Goal: Task Accomplishment & Management: Manage account settings

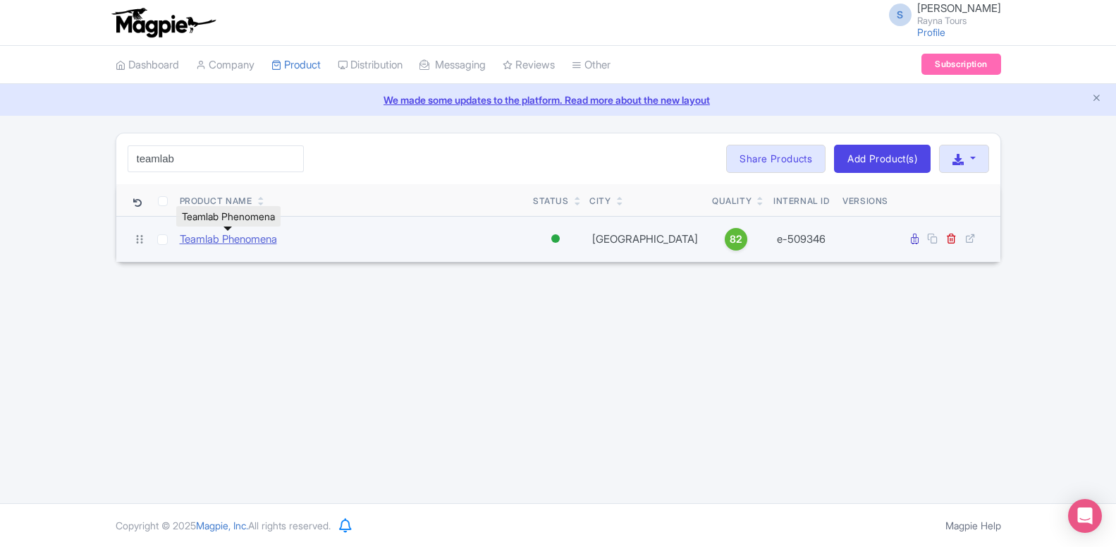
type input "teamlab"
click at [256, 240] on link "Teamlab Phenomena" at bounding box center [228, 239] width 97 height 16
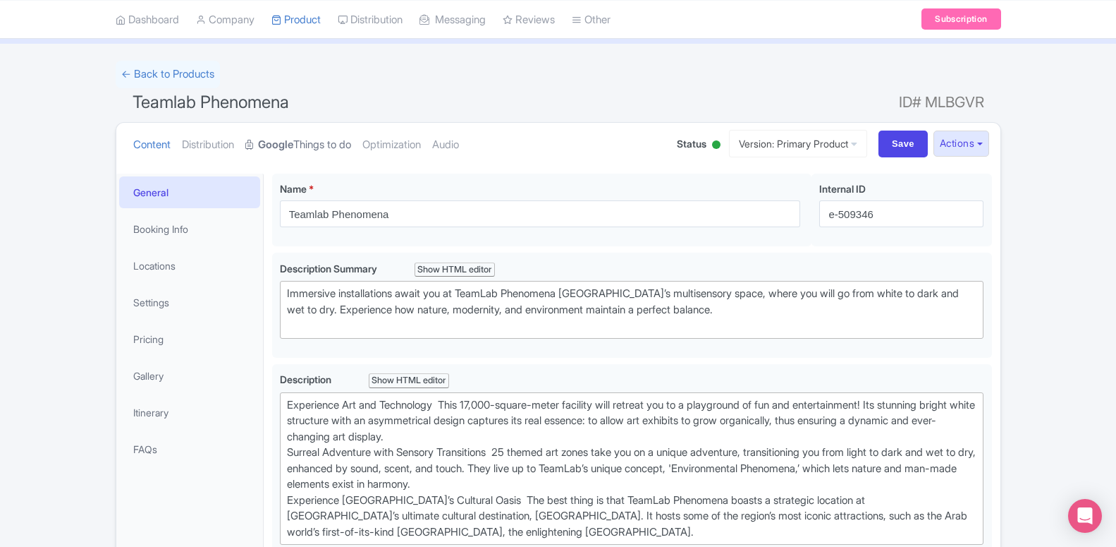
click at [277, 145] on strong "Google" at bounding box center [275, 145] width 35 height 16
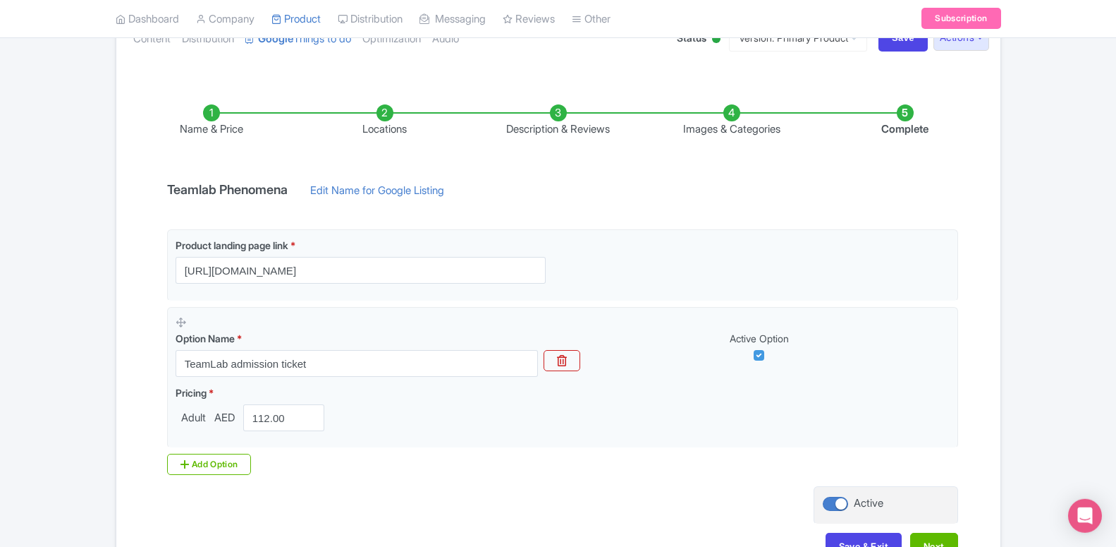
scroll to position [274, 0]
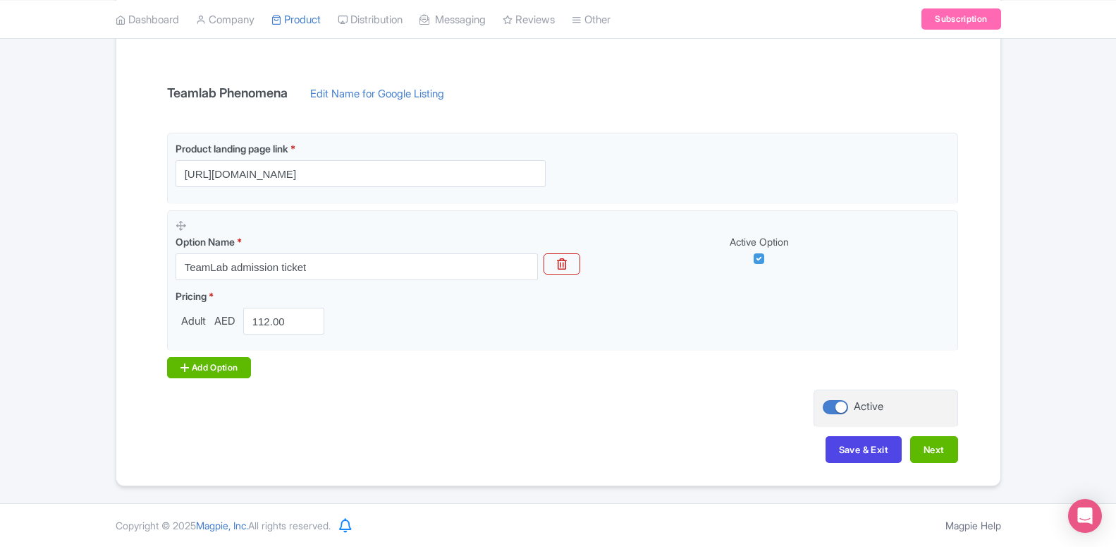
click at [225, 365] on div "Add Option" at bounding box center [209, 367] width 85 height 21
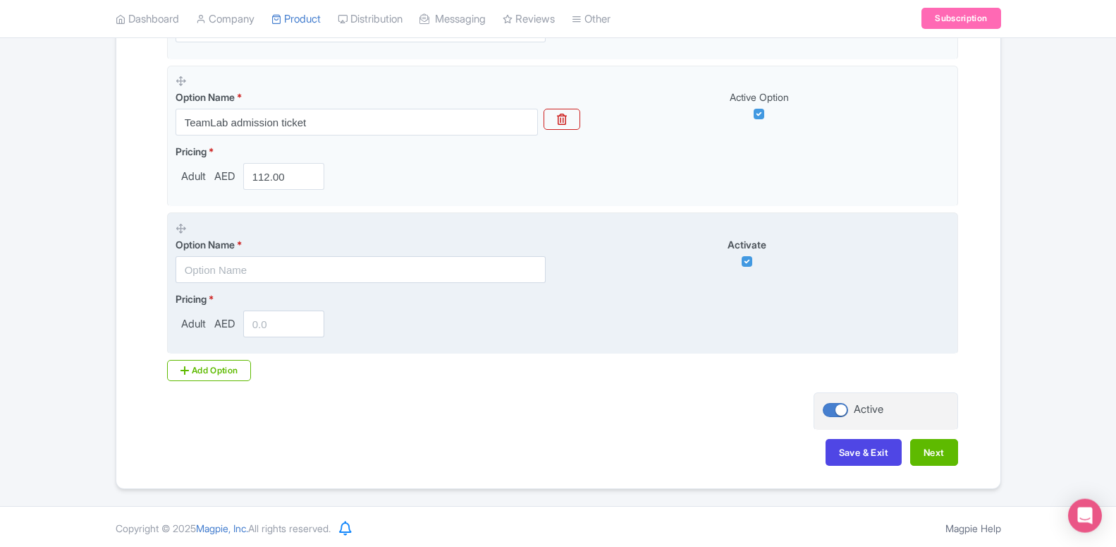
scroll to position [422, 0]
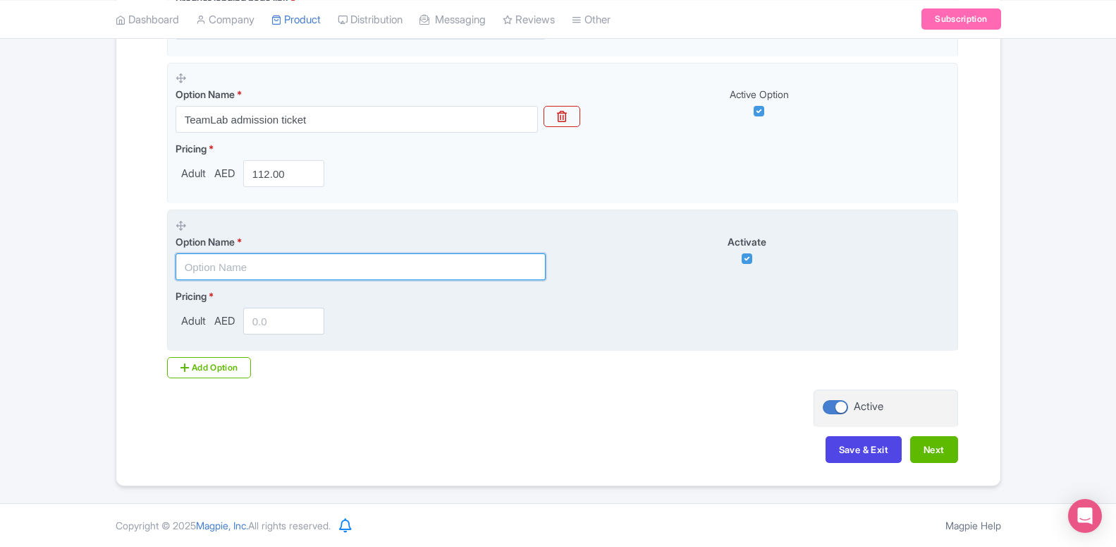
click at [274, 261] on input "text" at bounding box center [361, 266] width 370 height 27
paste input "Book Teamlab Phenomena & GET Ferrari World for only AED 295"
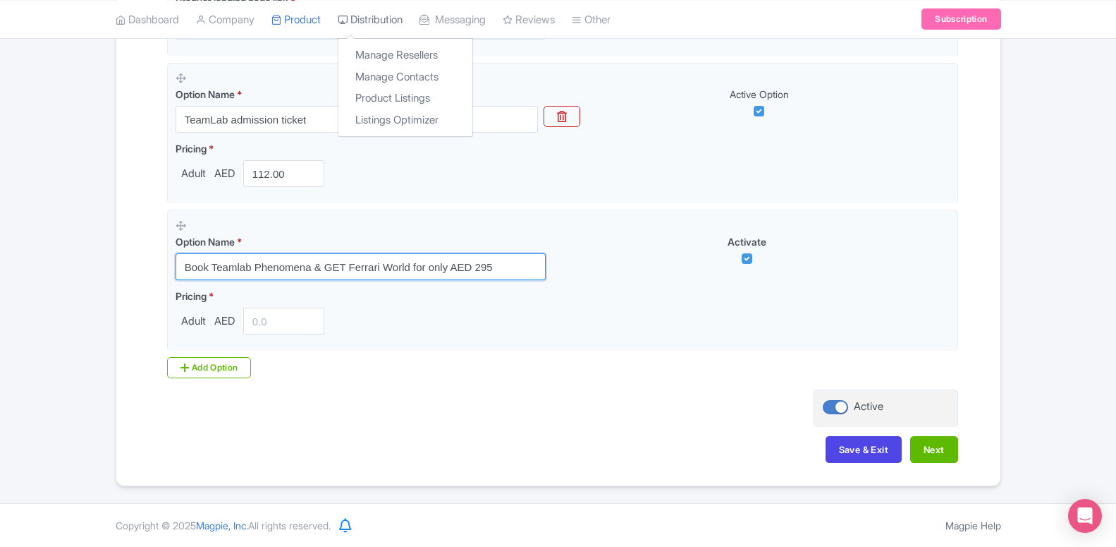
type input "Book Teamlab Phenomena & GET Ferrari World for only AED 295"
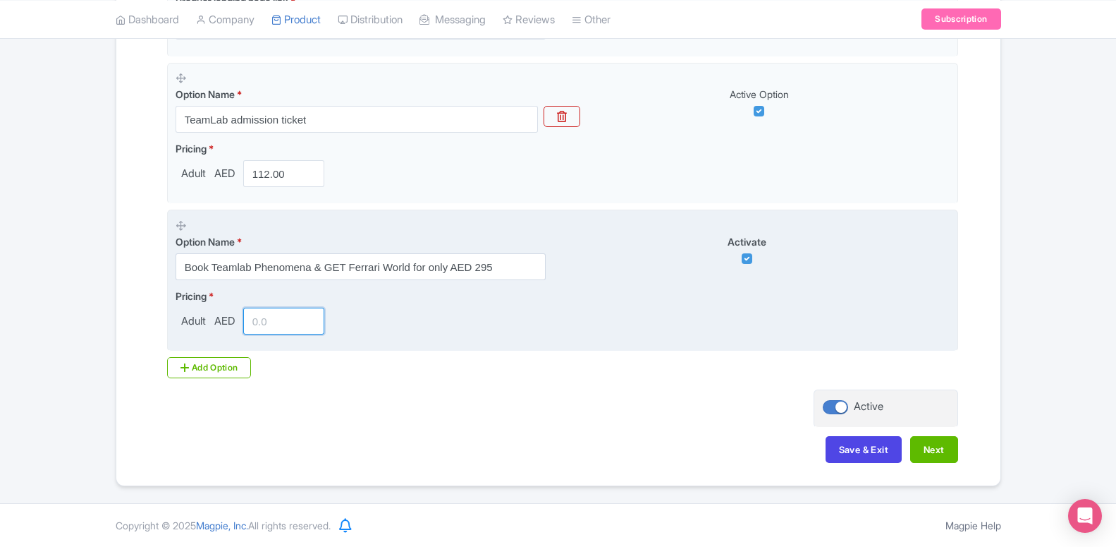
click at [257, 324] on input "number" at bounding box center [284, 320] width 82 height 27
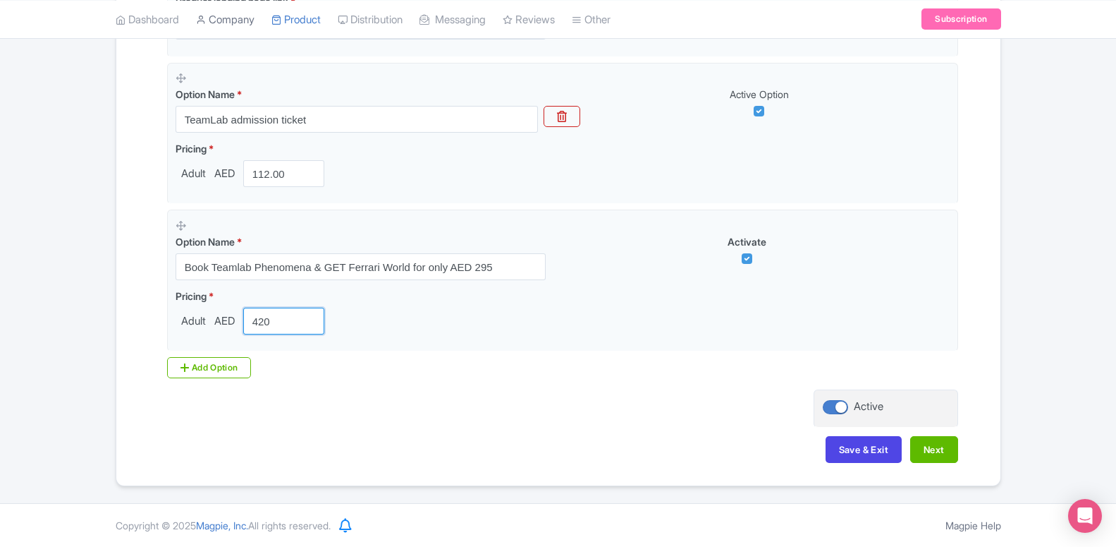
type input "420"
click at [173, 370] on div "Add Option" at bounding box center [209, 367] width 85 height 21
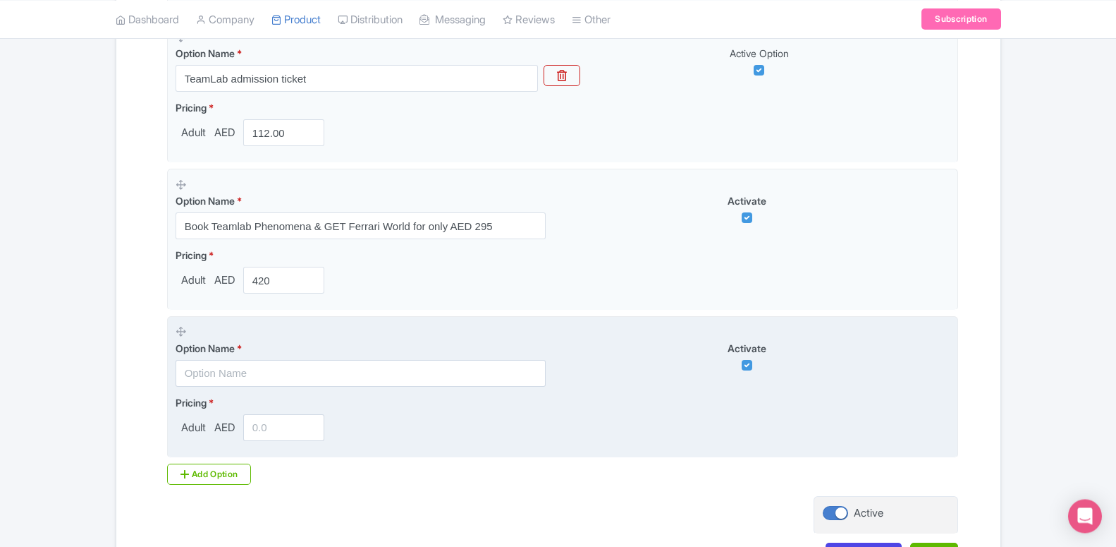
scroll to position [494, 0]
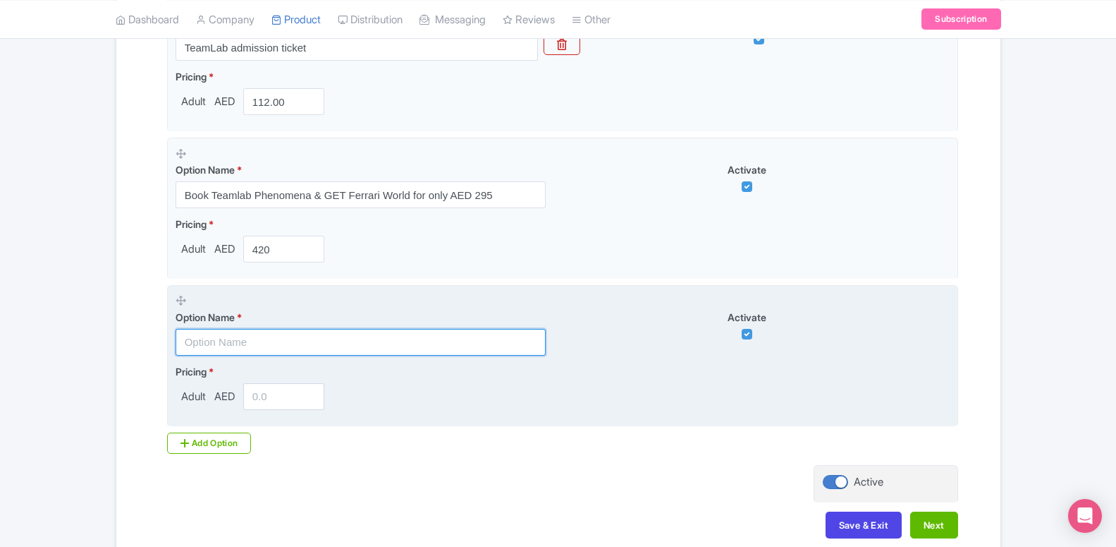
click at [301, 339] on input "text" at bounding box center [361, 342] width 370 height 27
paste input "Book Teamlab Phenomena & GET Yas Water World for only AED 175"
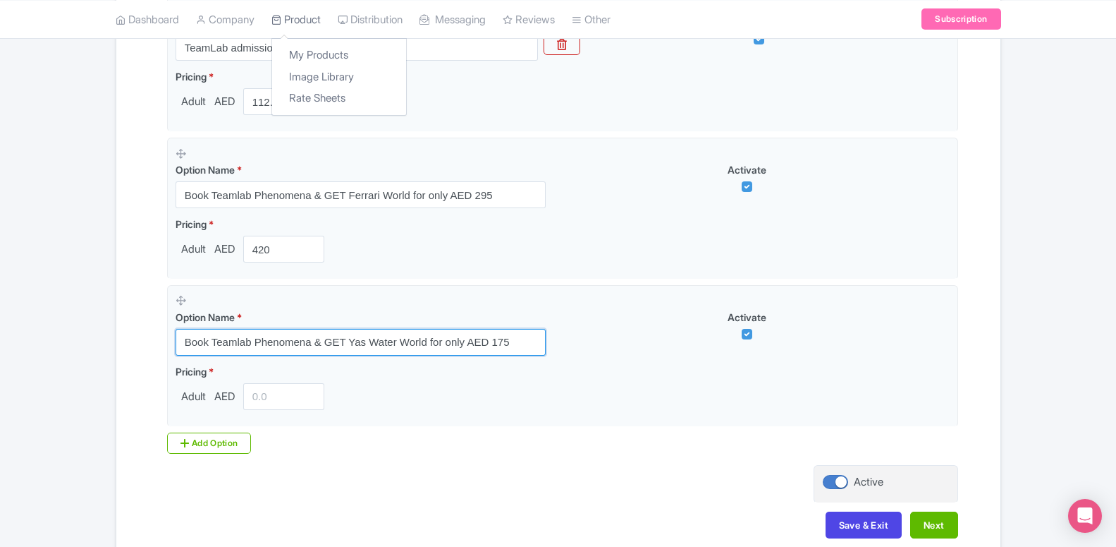
type input "Book Teamlab Phenomena & GET Yas Water World for only AED 175"
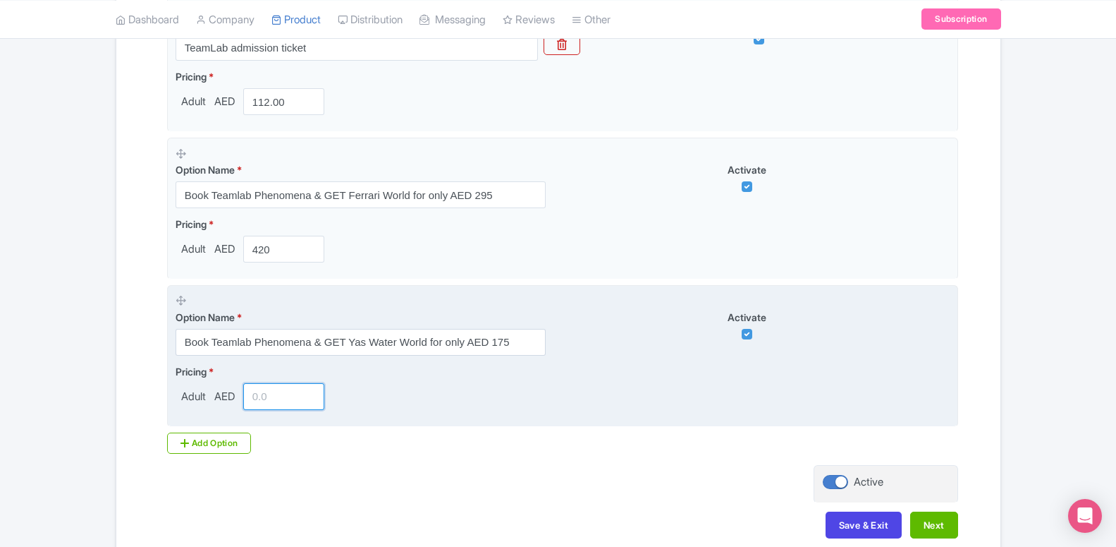
click at [270, 400] on input "number" at bounding box center [284, 396] width 82 height 27
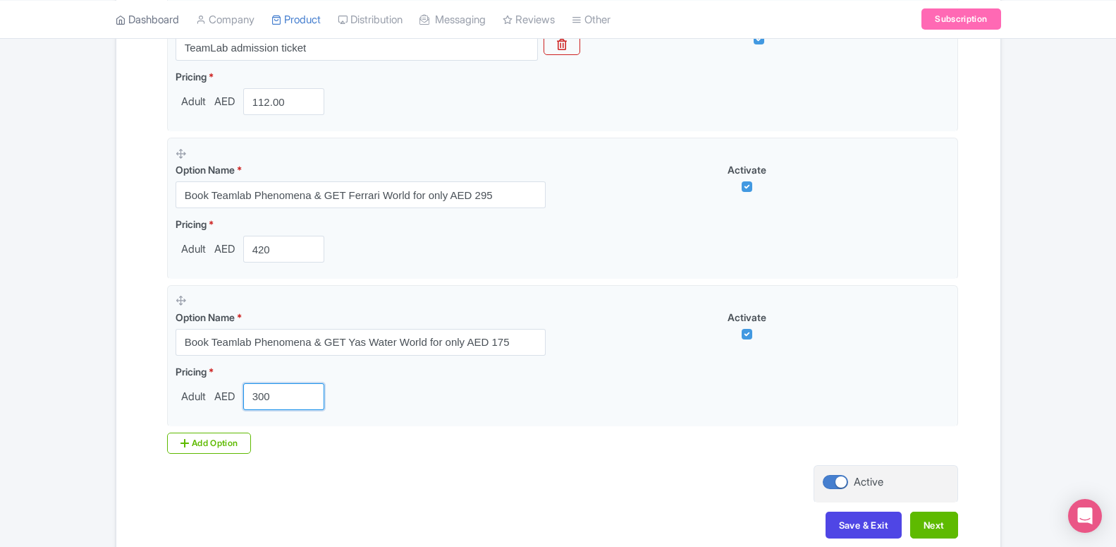
type input "300"
click at [211, 432] on div "Product landing page link * https://www.raynatours.com/abu-dhabi/culture-and-at…" at bounding box center [559, 183] width 800 height 540
click at [220, 449] on div "Add Option" at bounding box center [209, 442] width 85 height 21
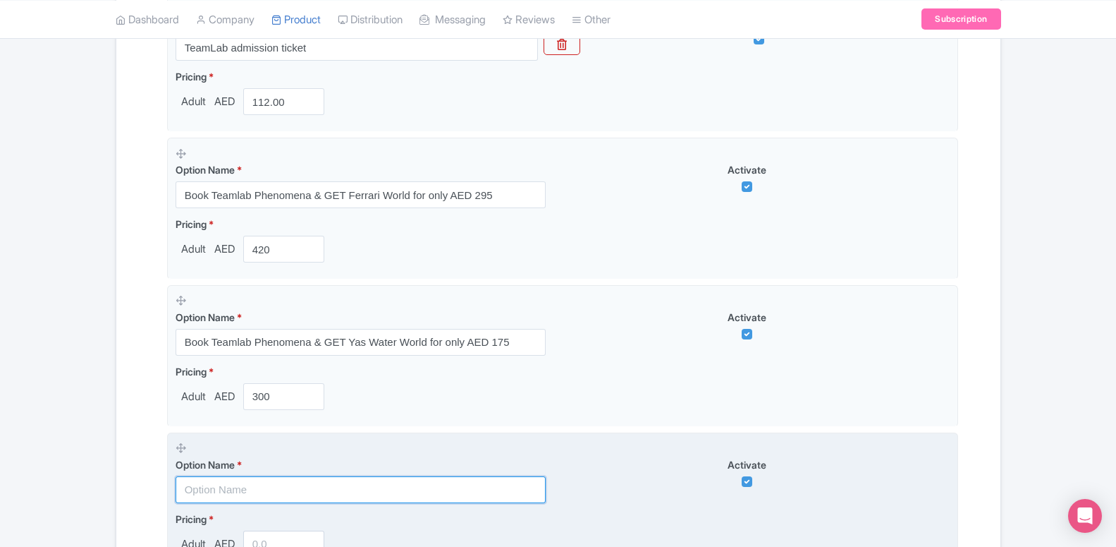
click at [248, 481] on input "text" at bounding box center [361, 489] width 370 height 27
paste input "Book Teamlab Phenomena & GET Desert Safari [GEOGRAPHIC_DATA] for only AED 160"
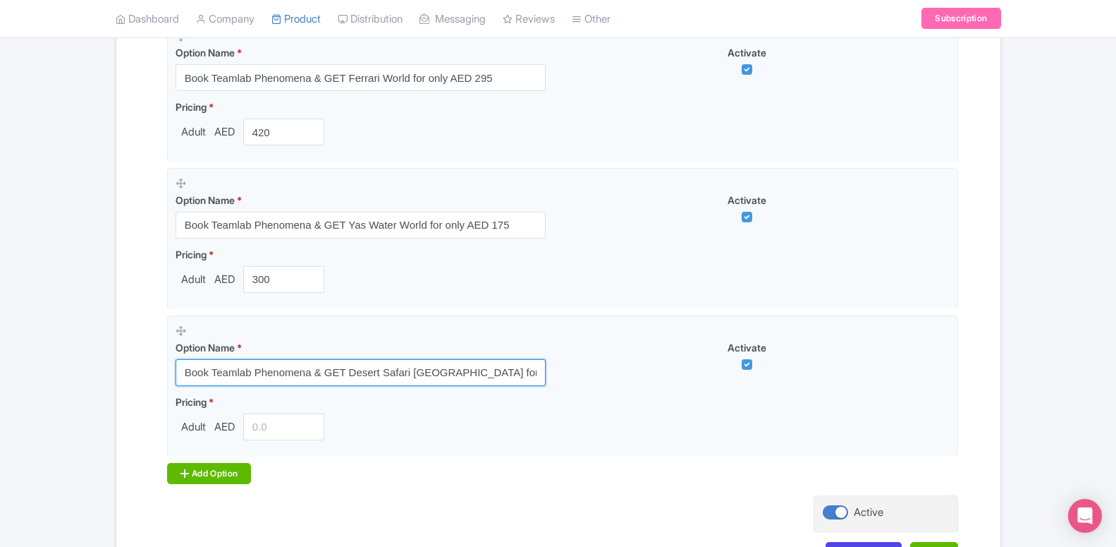
scroll to position [637, 0]
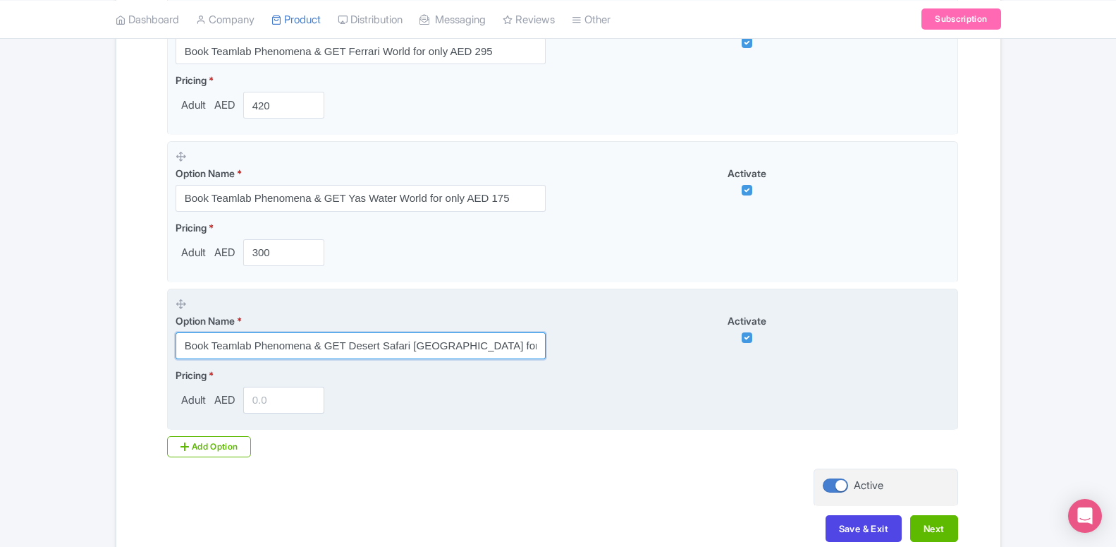
type input "Book Teamlab Phenomena & GET Desert Safari [GEOGRAPHIC_DATA] for only AED 160"
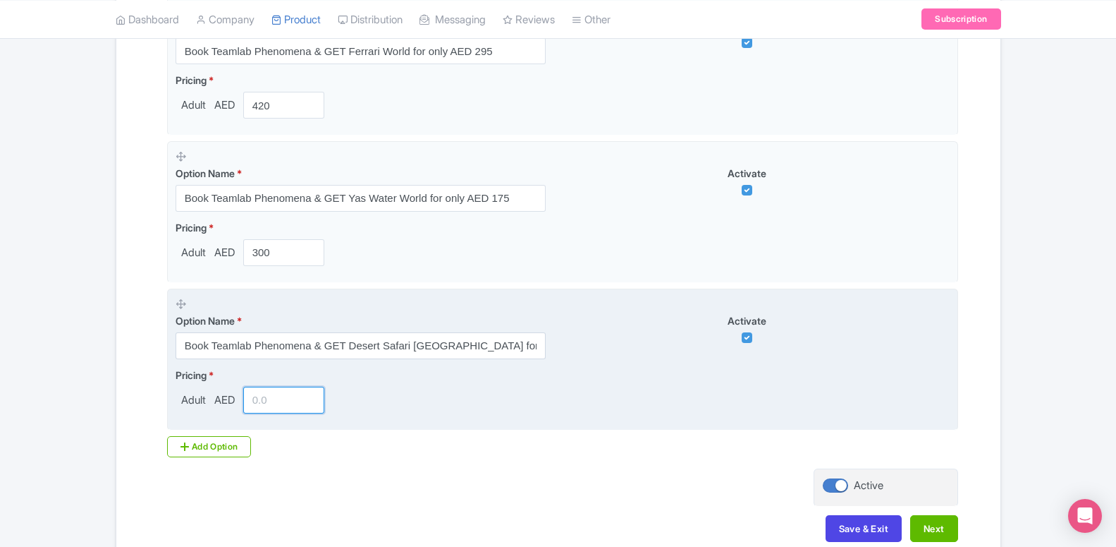
click at [267, 413] on input "number" at bounding box center [284, 399] width 82 height 27
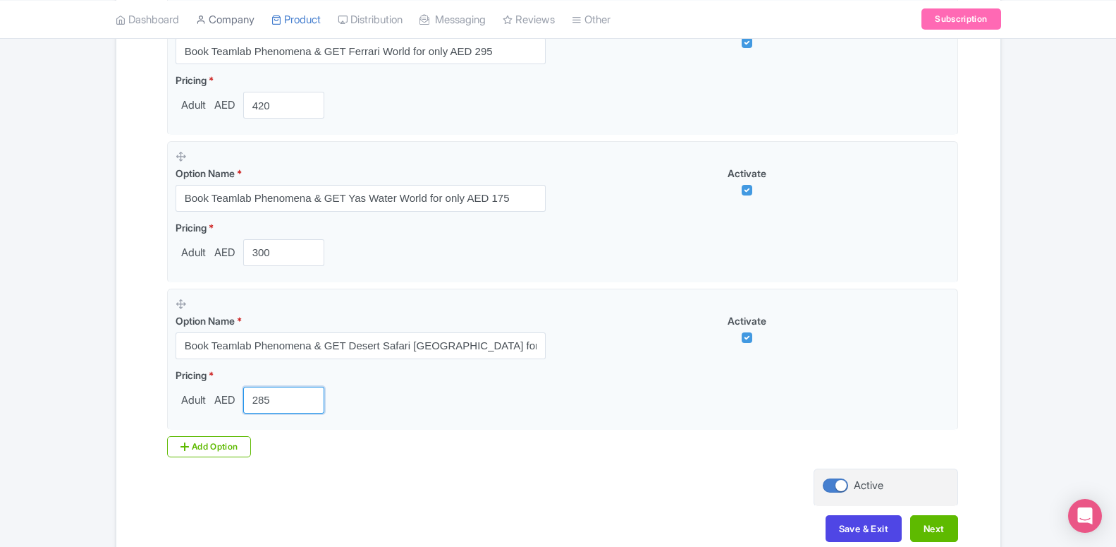
type input "285"
click at [207, 451] on div "Add Option" at bounding box center [209, 446] width 85 height 21
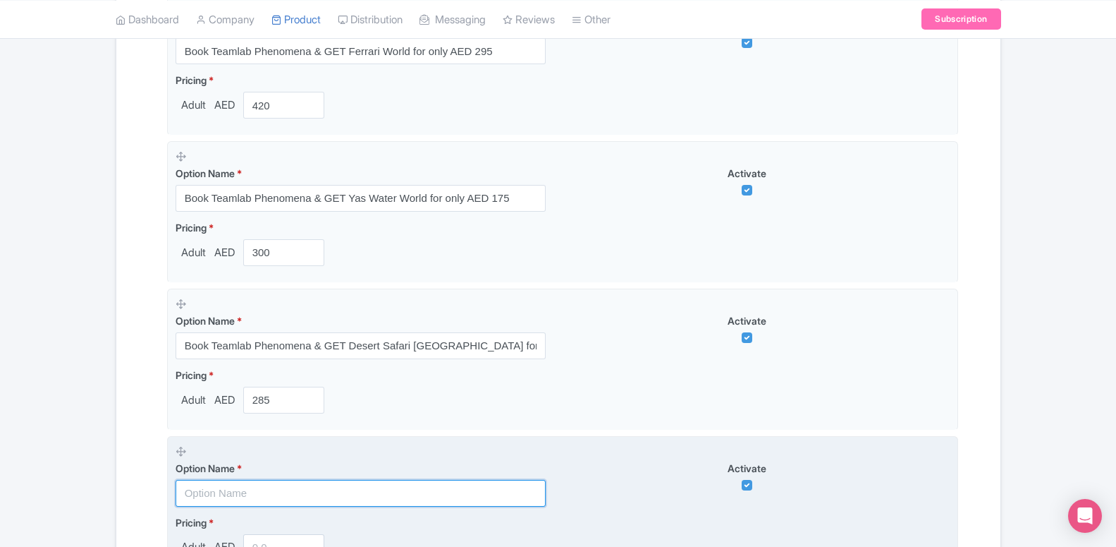
click at [269, 489] on input "text" at bounding box center [361, 493] width 370 height 27
paste input "Book Teamlab Phenomena & GET Qasr Al Watan for only AED 30"
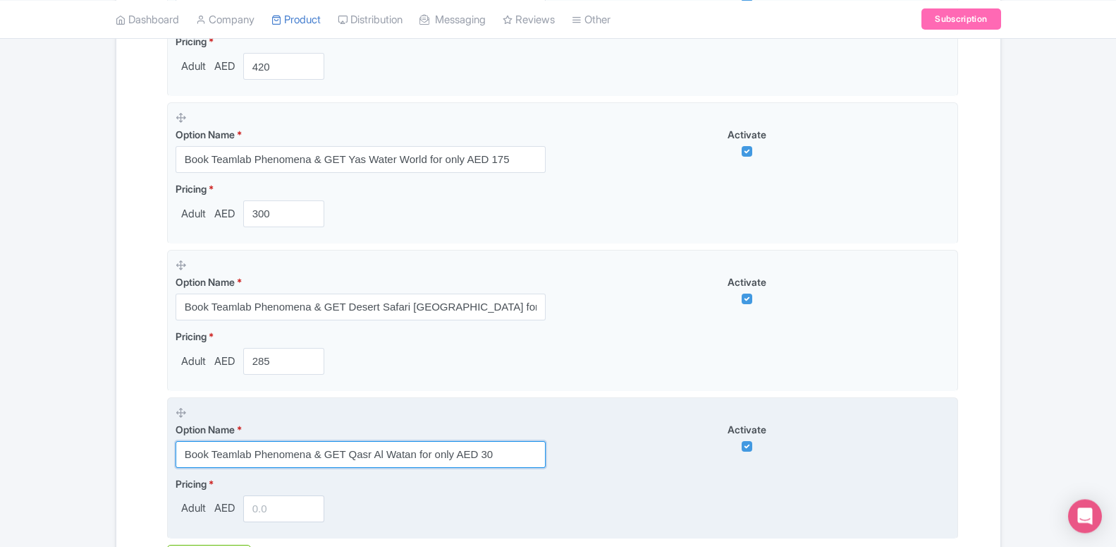
scroll to position [709, 0]
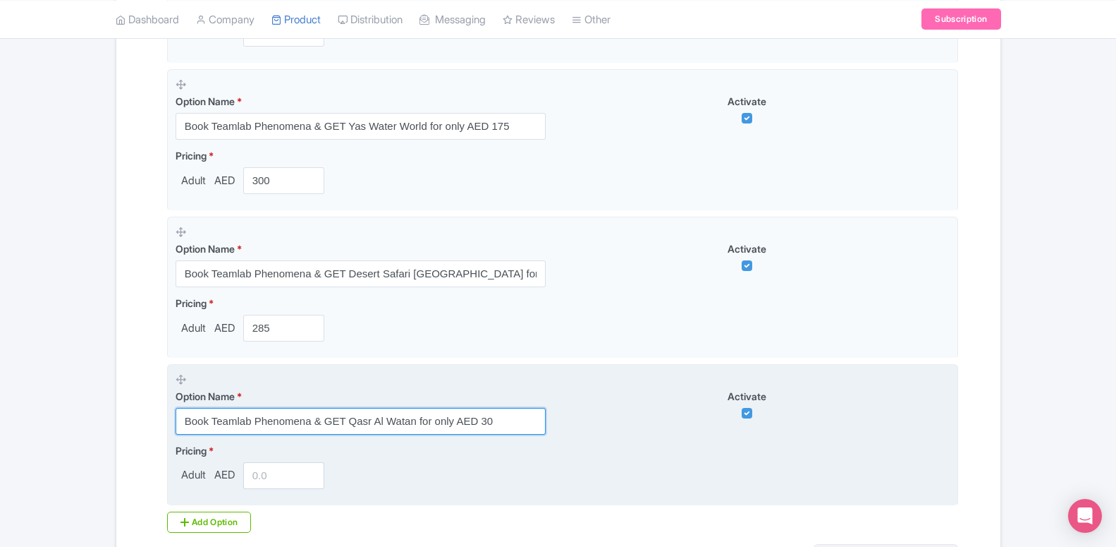
type input "Book Teamlab Phenomena & GET Qasr Al Watan for only AED 30"
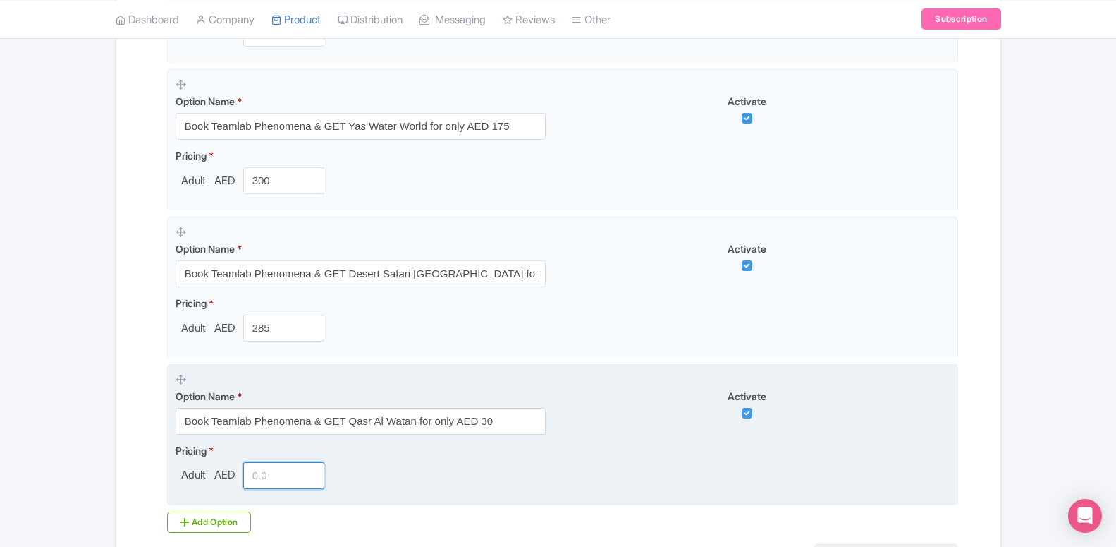
click at [248, 468] on input "number" at bounding box center [284, 475] width 82 height 27
type input "153"
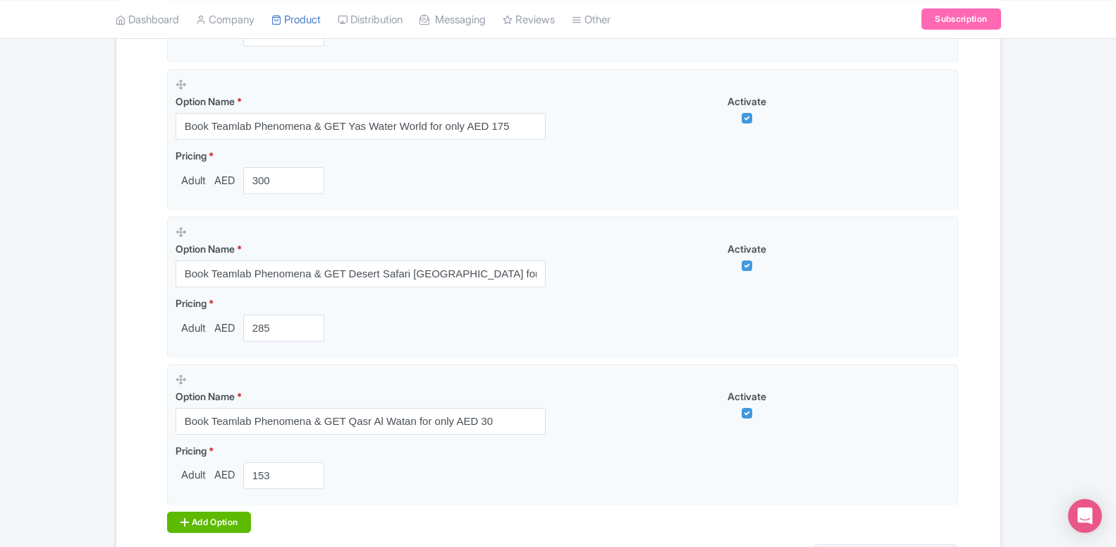
click at [222, 520] on div "Add Option" at bounding box center [209, 521] width 85 height 21
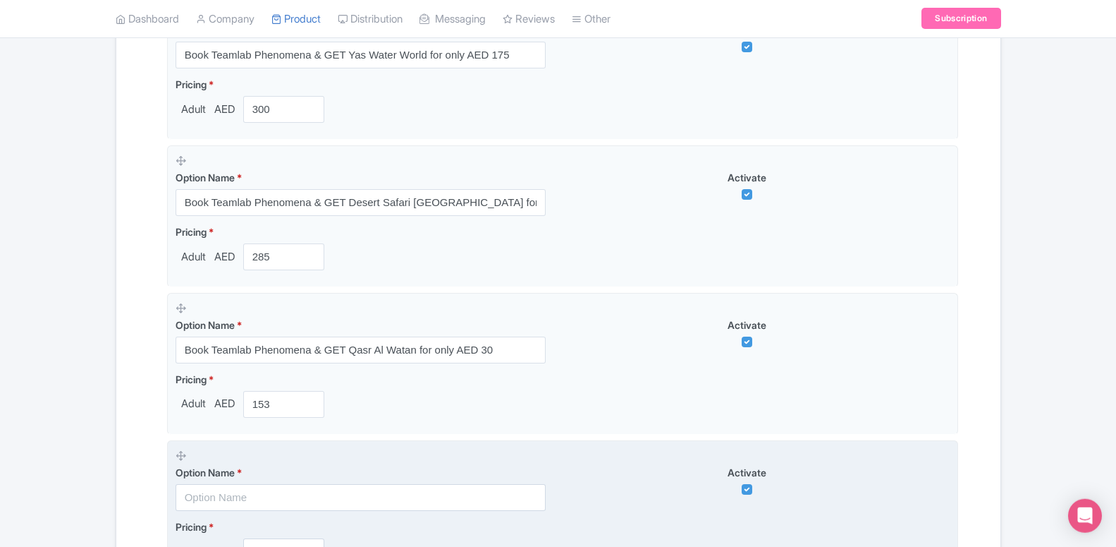
scroll to position [781, 0]
click at [269, 498] on input "text" at bounding box center [361, 496] width 370 height 27
paste input "Book Teamlab Phenomena & GET [GEOGRAPHIC_DATA] [GEOGRAPHIC_DATA] for only AED 35"
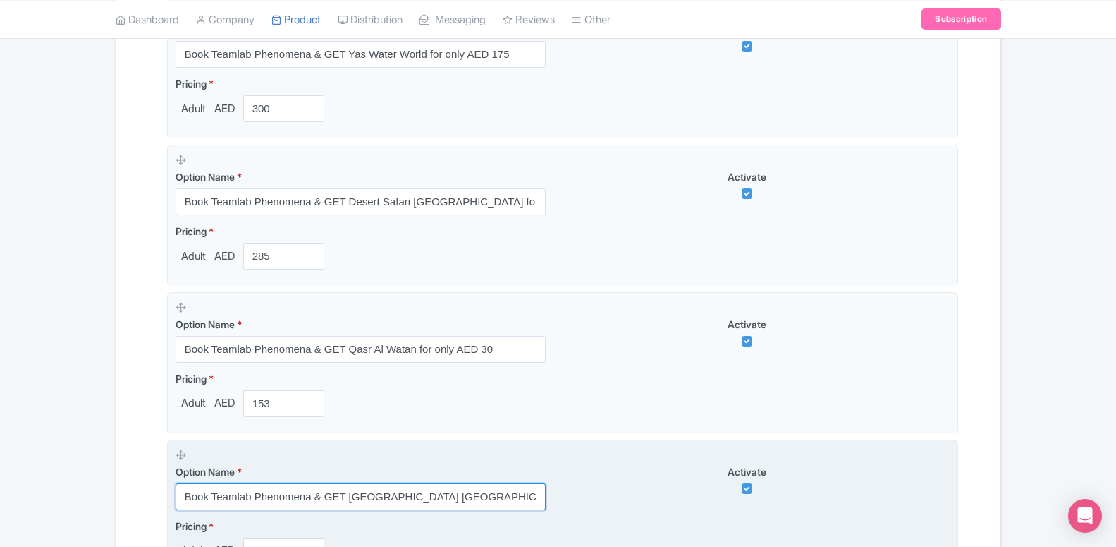
scroll to position [853, 0]
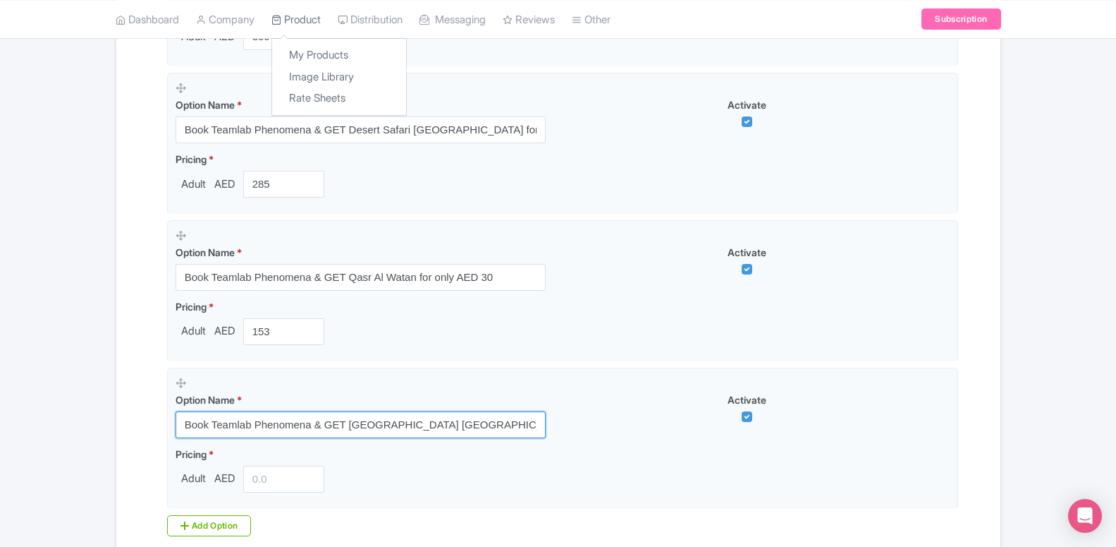
type input "Book Teamlab Phenomena & GET [GEOGRAPHIC_DATA] [GEOGRAPHIC_DATA] for only AED 35"
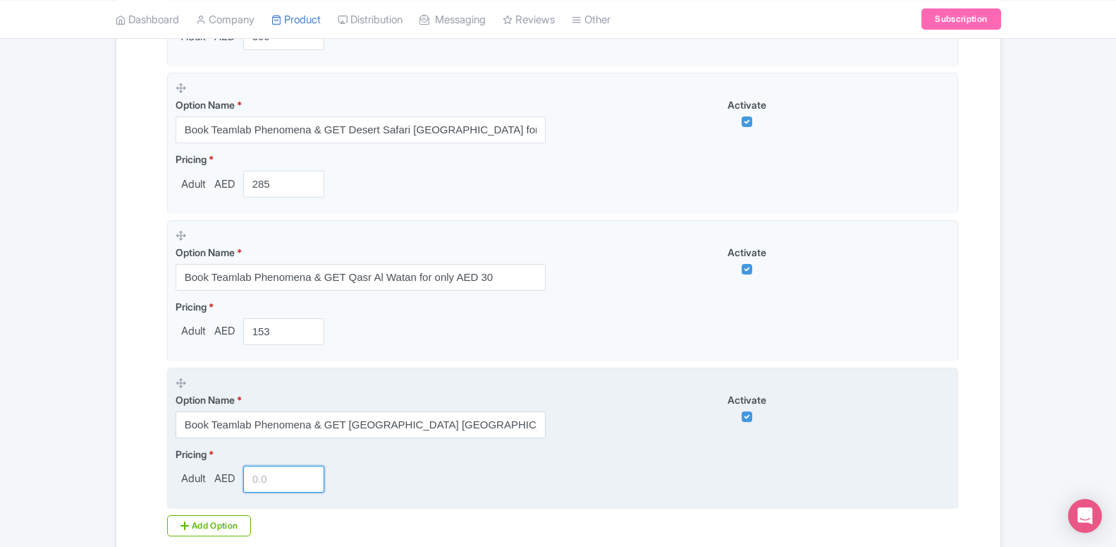
click at [260, 484] on input "number" at bounding box center [284, 478] width 82 height 27
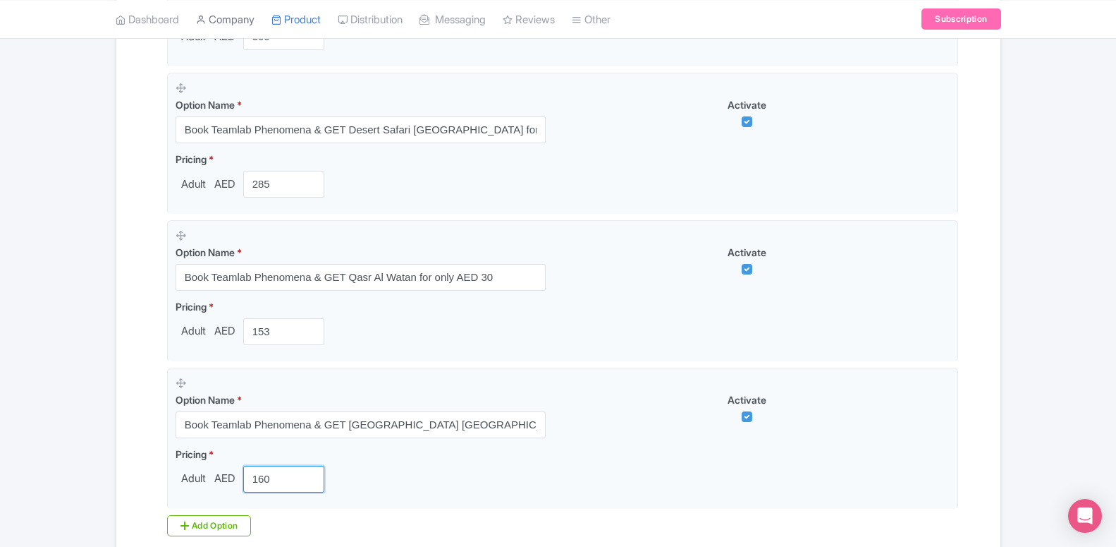
type input "160"
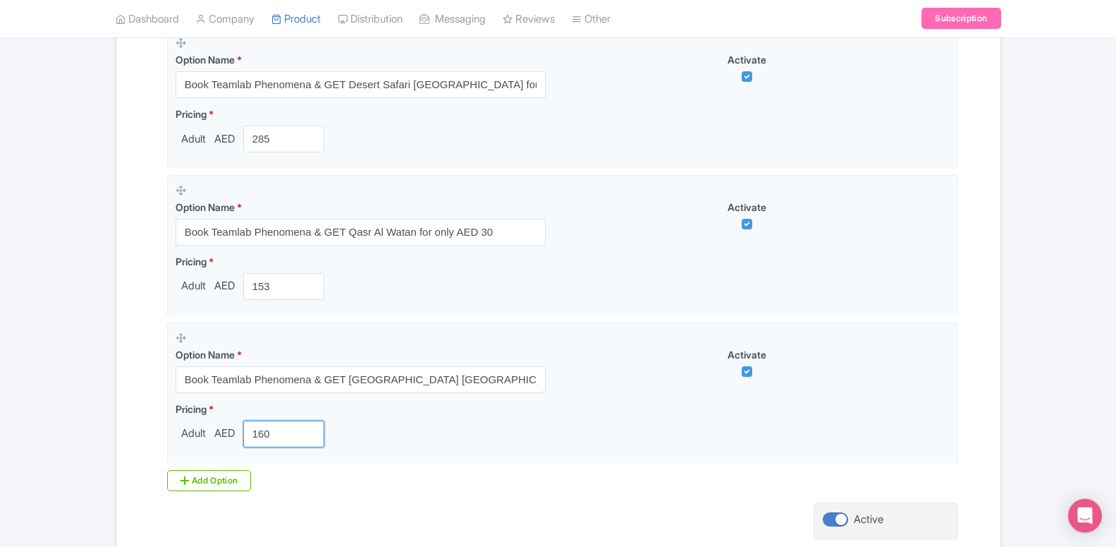
scroll to position [997, 0]
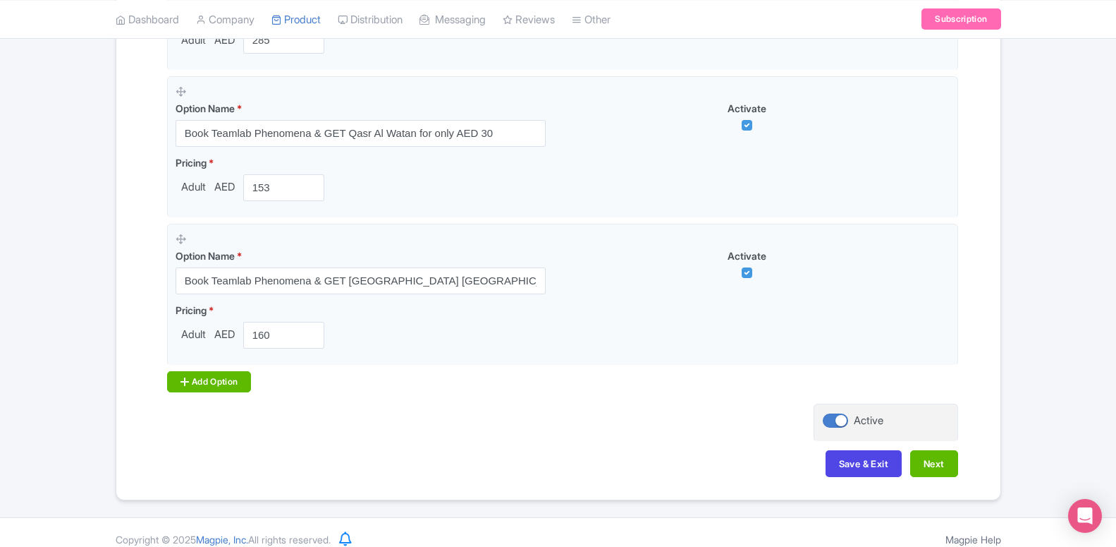
click at [209, 391] on div "Add Option" at bounding box center [209, 381] width 85 height 21
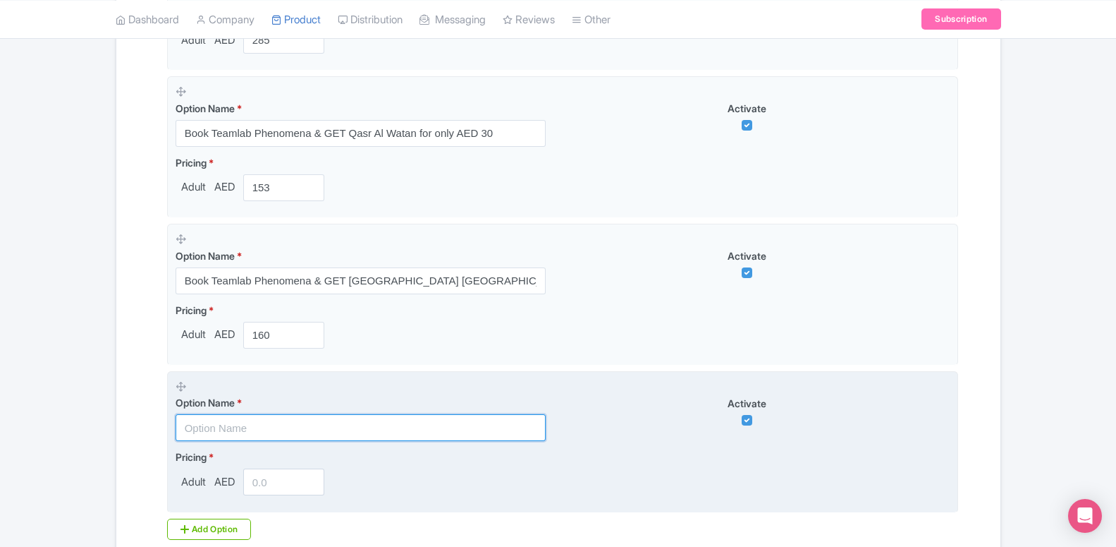
click at [252, 430] on input "text" at bounding box center [361, 427] width 370 height 27
paste input "Book Teamlab Phenomena & GET The National Aquarium for only AED 75"
type input "Book Teamlab Phenomena & GET The National Aquarium for only AED 75"
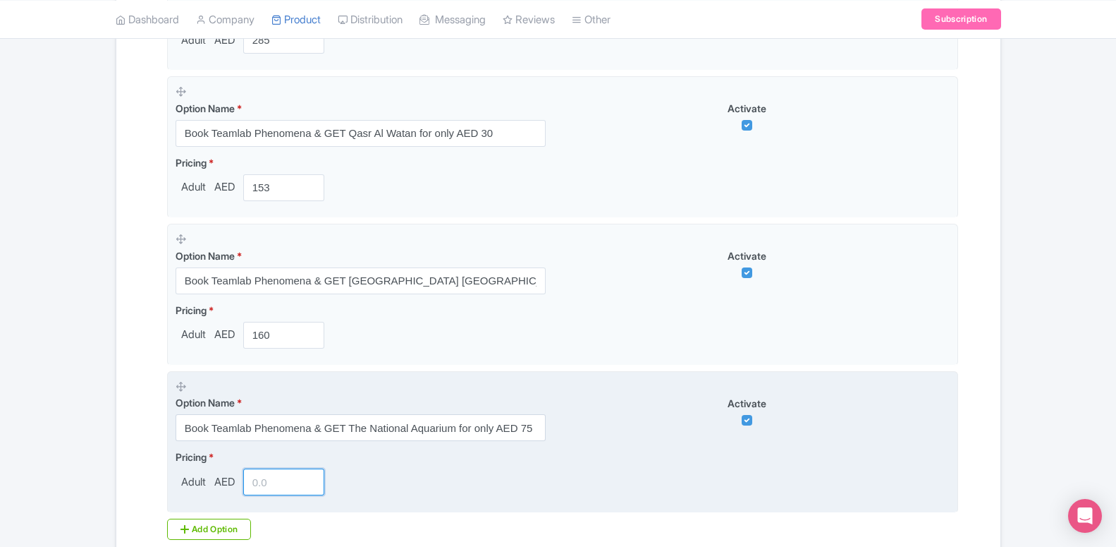
click at [266, 484] on input "number" at bounding box center [284, 481] width 82 height 27
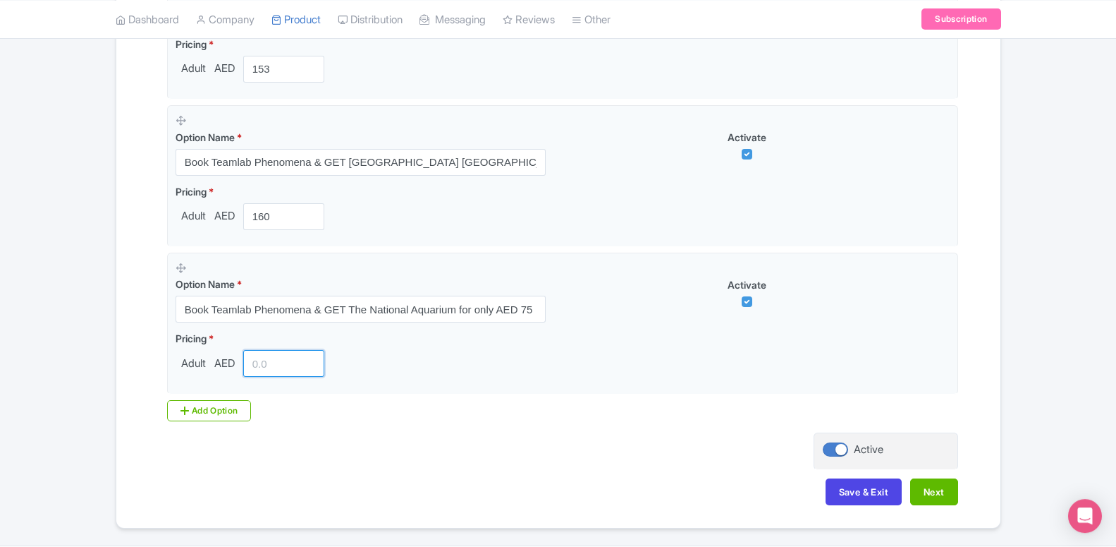
scroll to position [1141, 0]
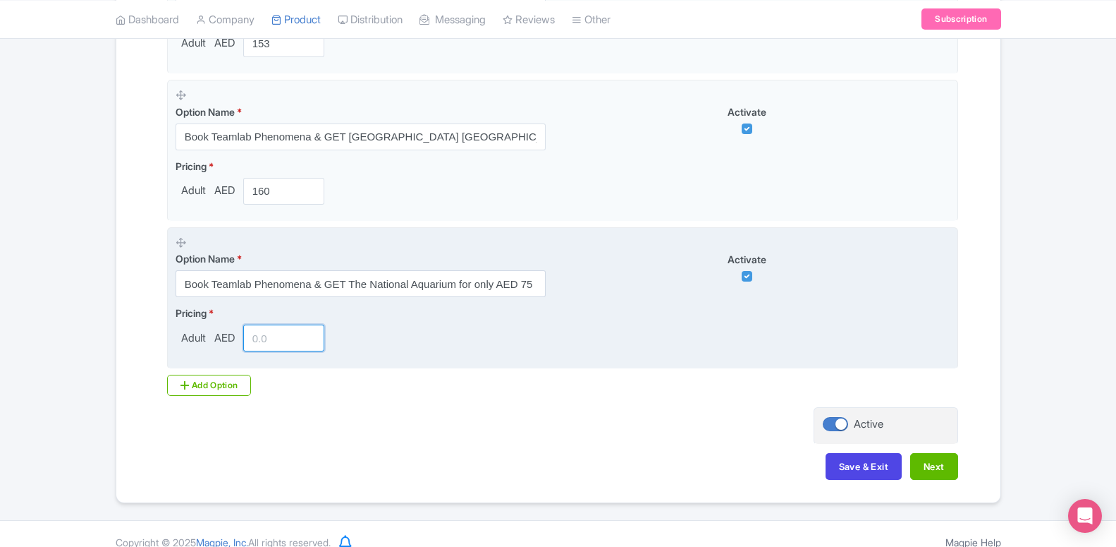
click at [272, 337] on input "number" at bounding box center [284, 337] width 82 height 27
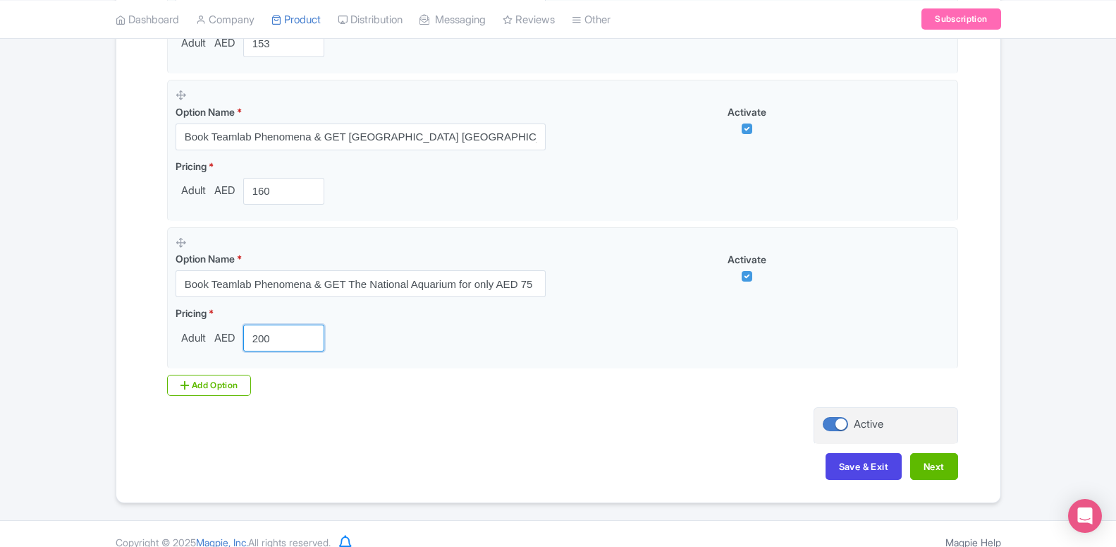
type input "200"
click at [211, 382] on div "Add Option" at bounding box center [209, 384] width 85 height 21
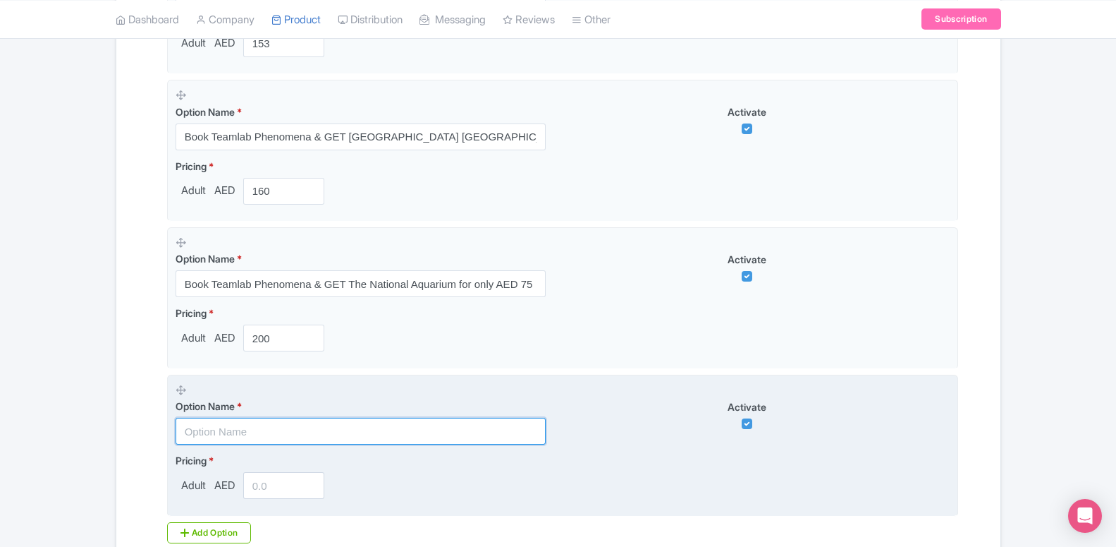
click at [227, 426] on input "text" at bounding box center [361, 430] width 370 height 27
paste input "Book Teamlab Phenomena & GET [GEOGRAPHIC_DATA] Any 2 Park Pass for only AED 310"
type input "Book Teamlab Phenomena & GET [GEOGRAPHIC_DATA] Any 2 Park Pass for only AED 310"
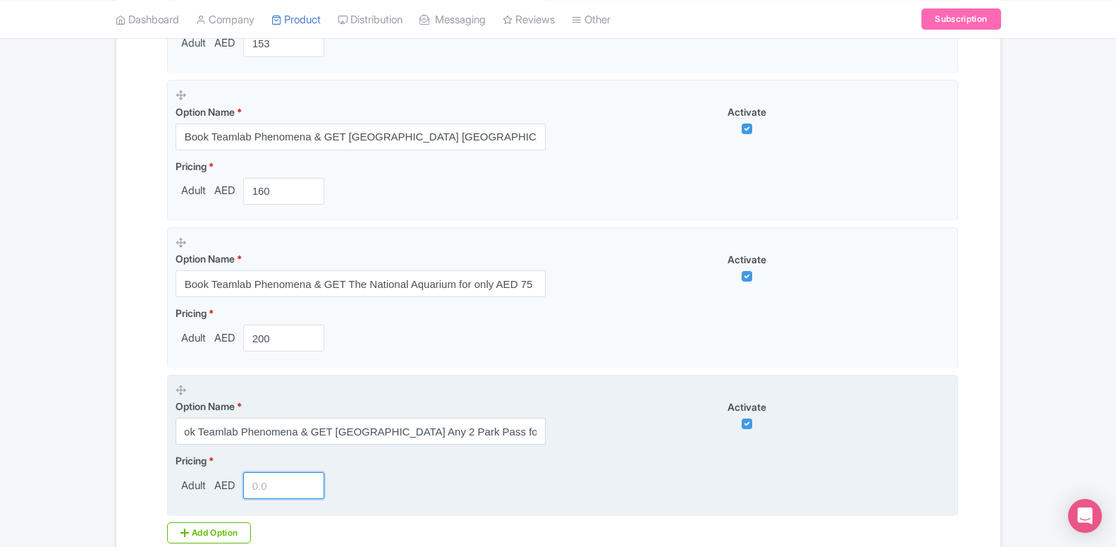
click at [260, 492] on input "number" at bounding box center [284, 485] width 82 height 27
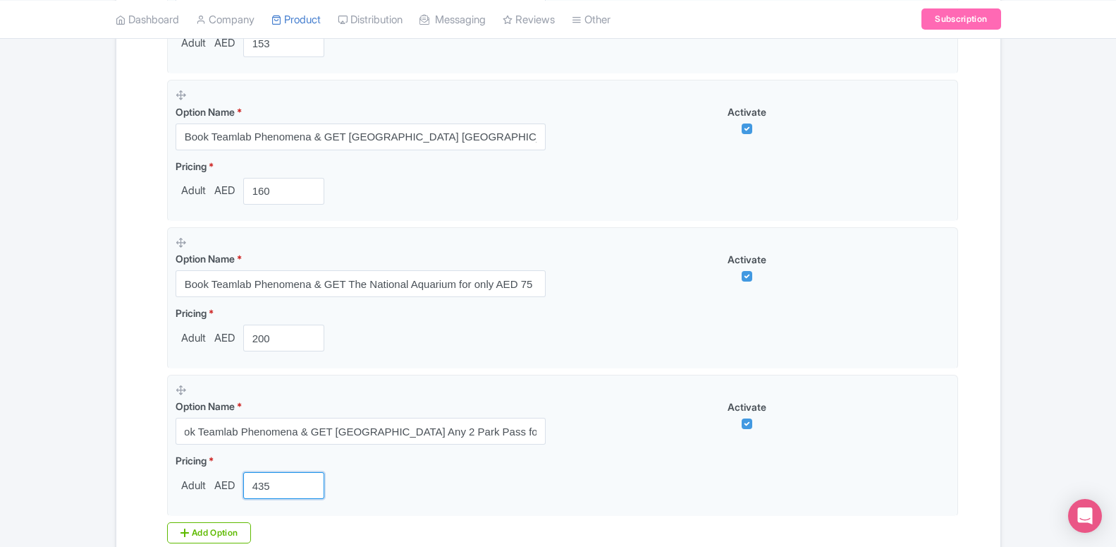
scroll to position [1305, 0]
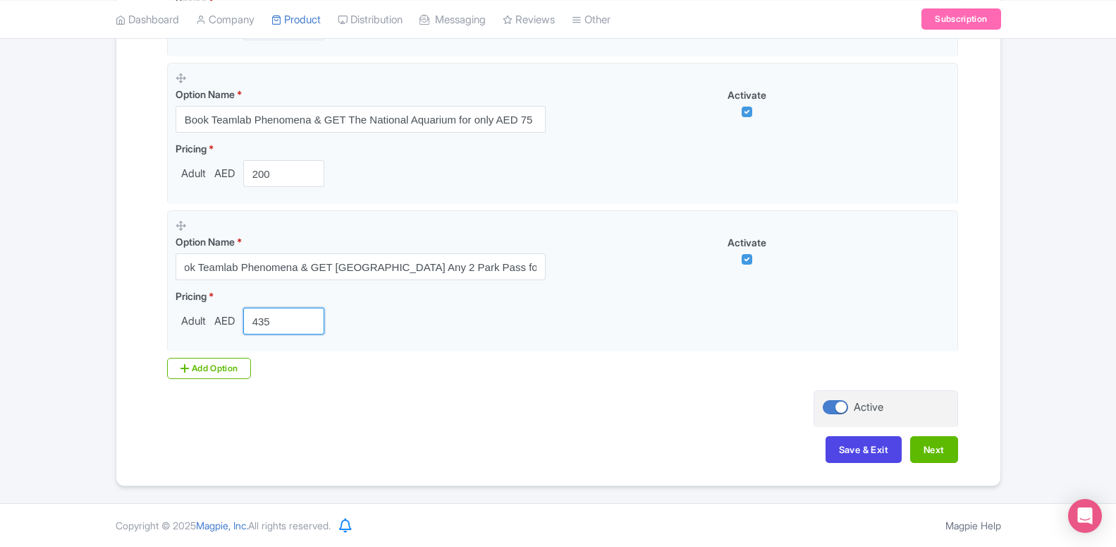
type input "435"
click at [814, 445] on div "Save & Exit Next" at bounding box center [559, 456] width 800 height 41
click at [854, 448] on button "Save & Exit" at bounding box center [864, 449] width 76 height 27
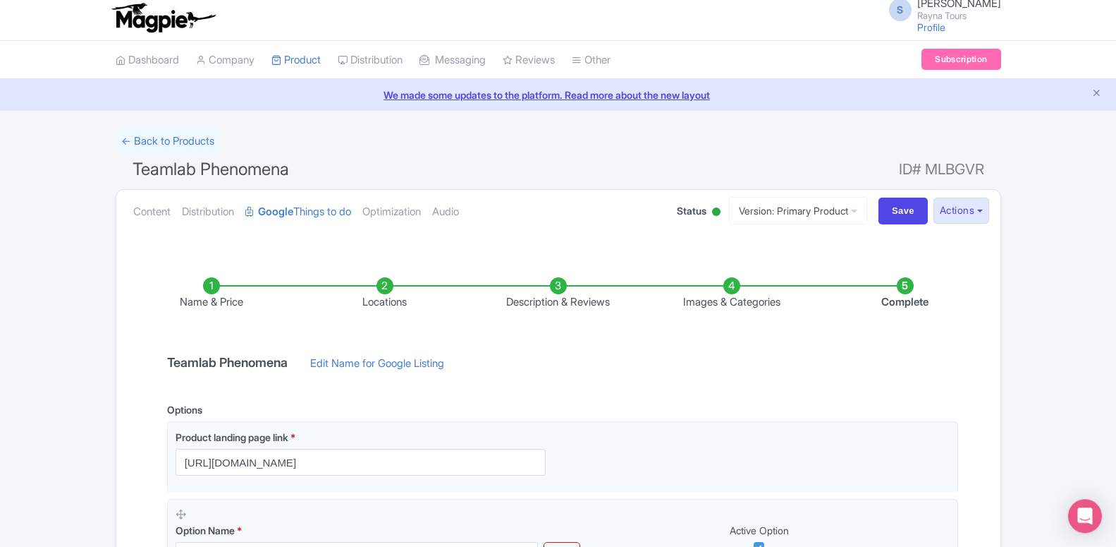
scroll to position [72, 0]
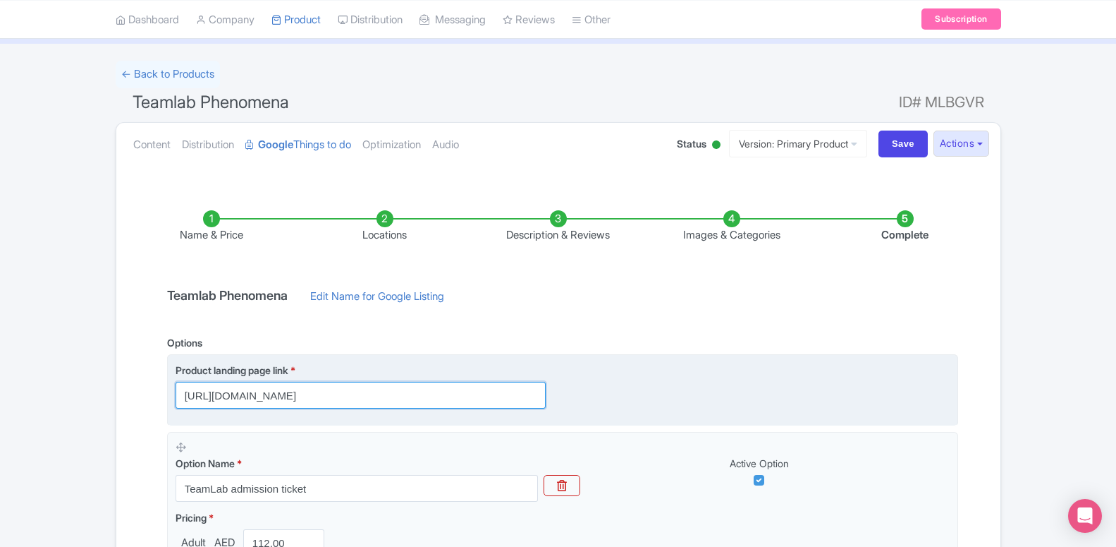
click at [308, 401] on input "https://www.raynatours.com/abu-dhabi/culture-and-attractions/teamlab-phenomena-…" at bounding box center [361, 395] width 370 height 27
paste input "dubai.raynatours.com/teamlab-combo-offers"
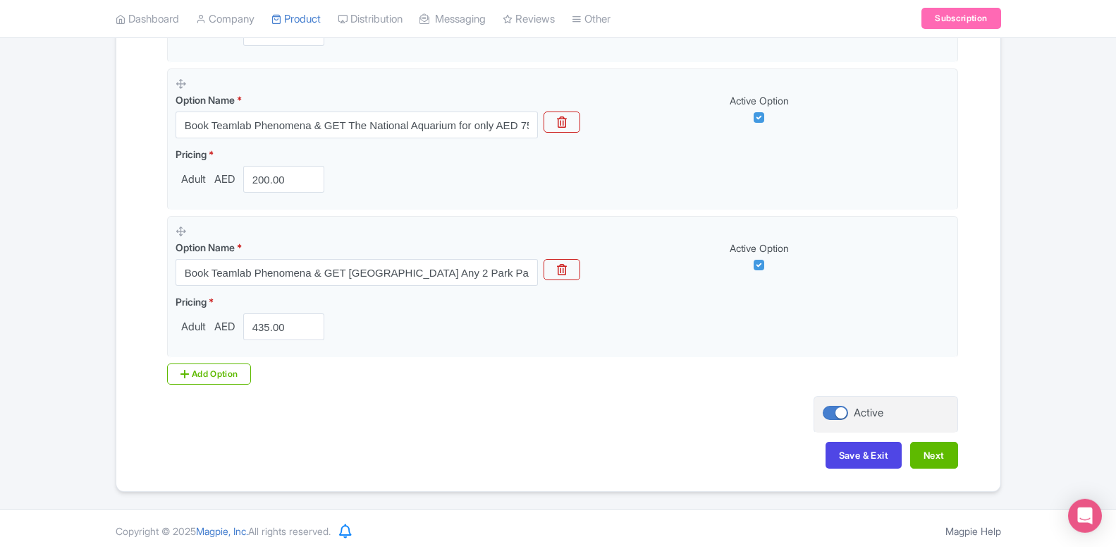
scroll to position [1325, 0]
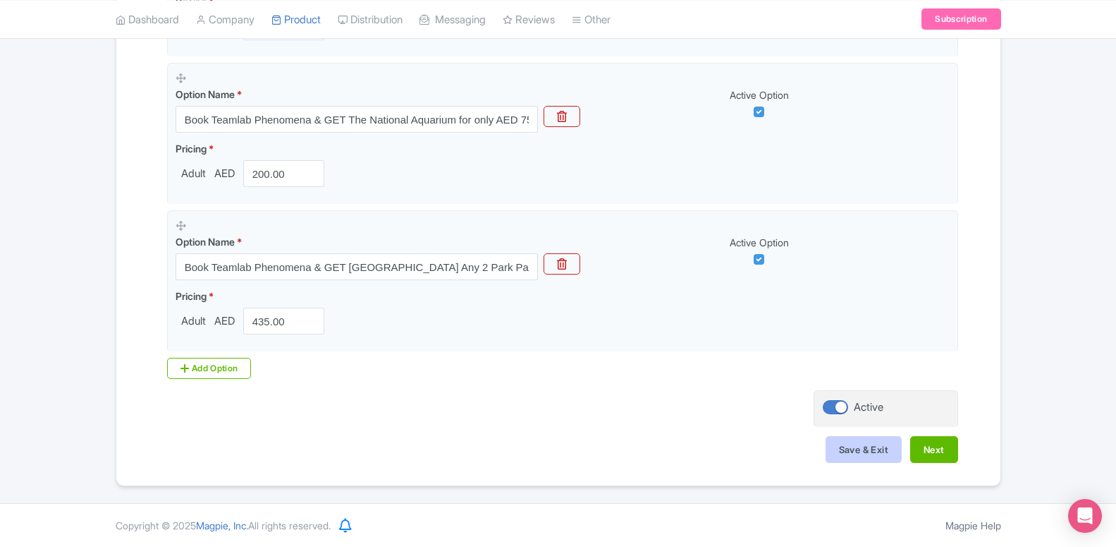
type input "https://dubai.raynatours.com/teamlab-combo-offers"
click at [834, 456] on button "Save & Exit" at bounding box center [864, 449] width 76 height 27
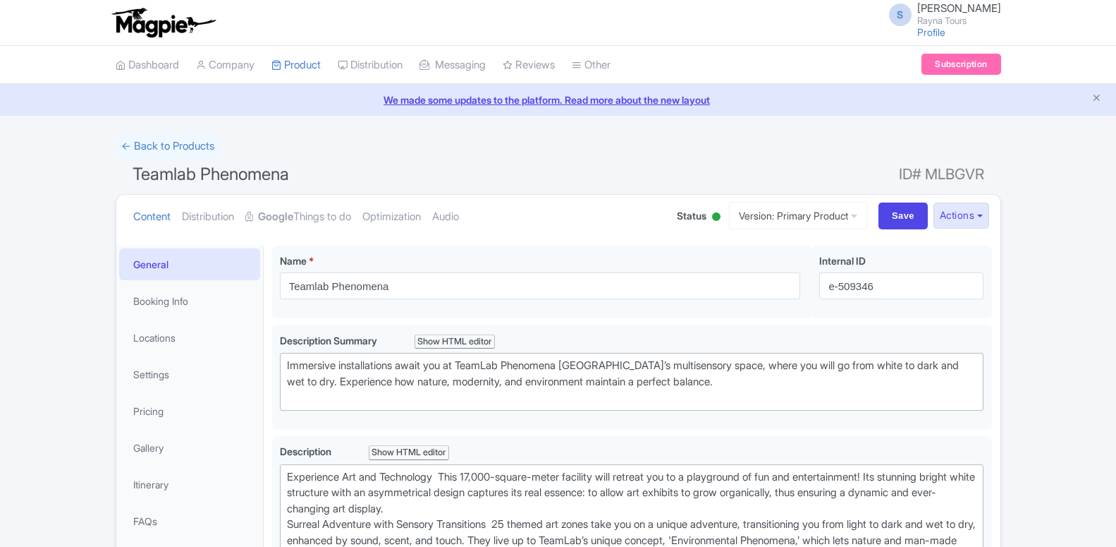
click at [307, 209] on link "Google Things to do" at bounding box center [298, 217] width 106 height 44
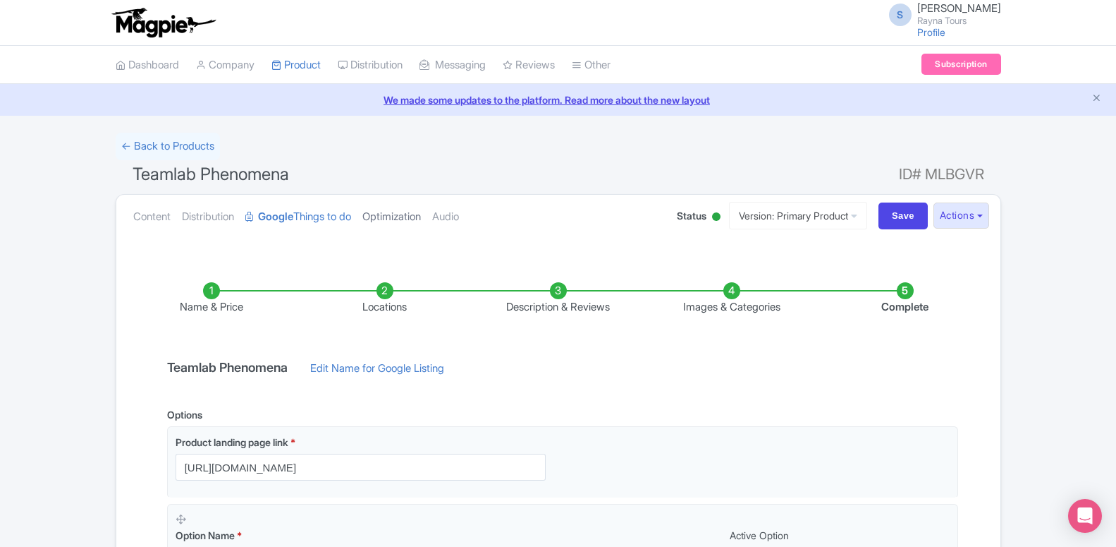
click at [408, 220] on link "Optimization" at bounding box center [391, 217] width 59 height 44
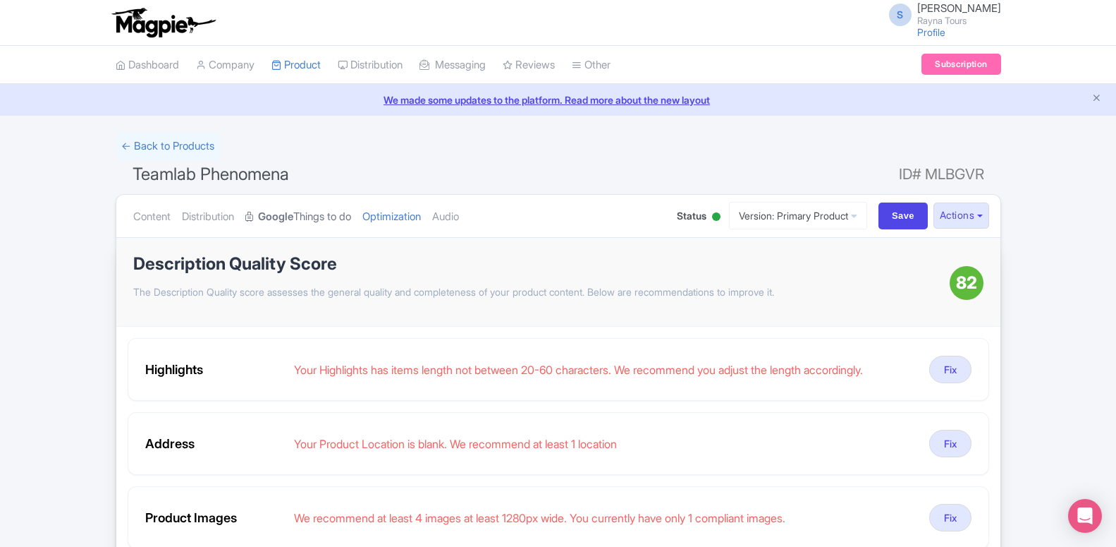
click at [274, 226] on link "Google Things to do" at bounding box center [298, 217] width 106 height 44
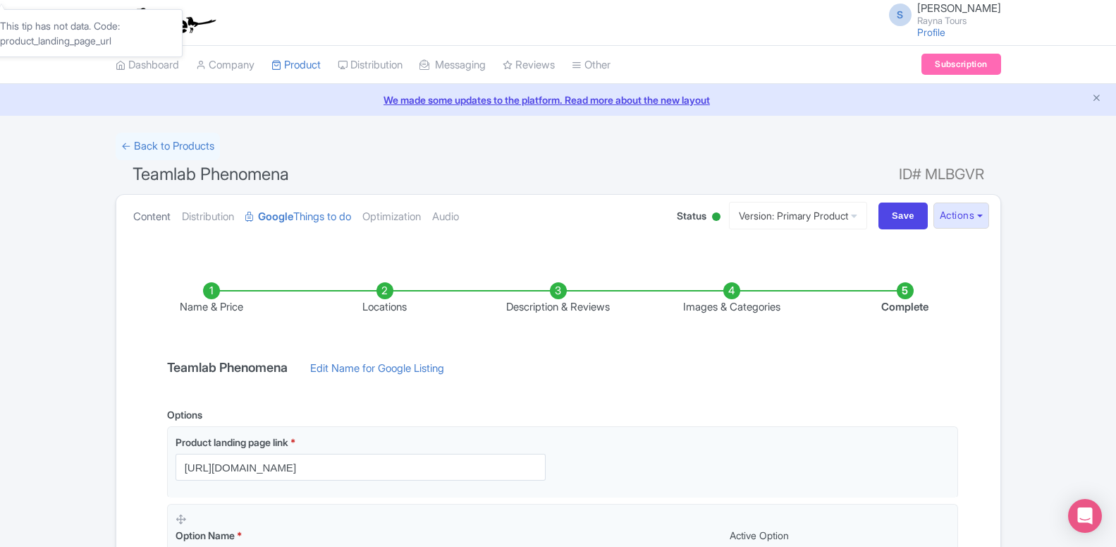
click at [156, 217] on link "Content" at bounding box center [151, 217] width 37 height 44
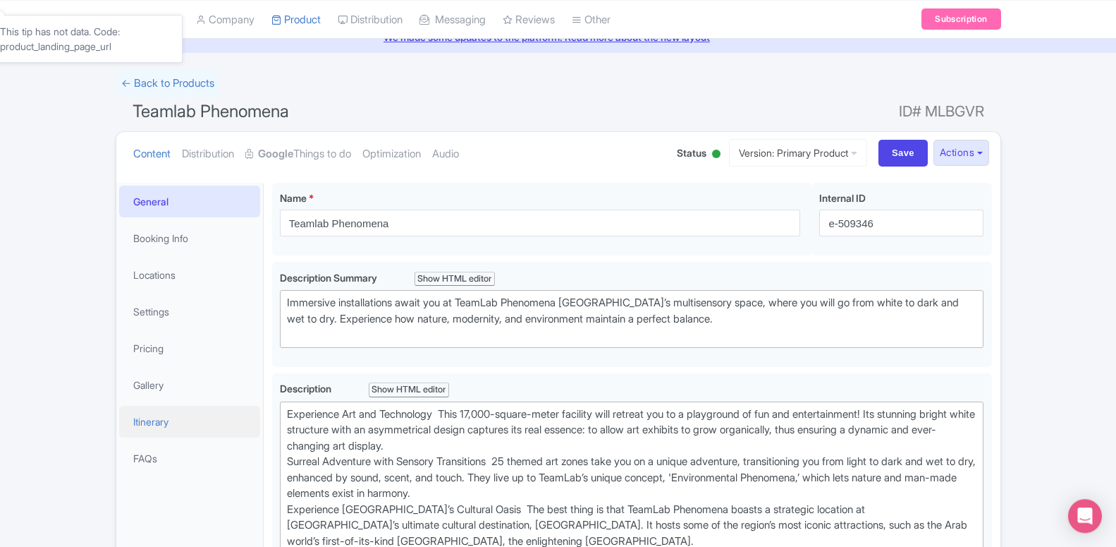
scroll to position [72, 0]
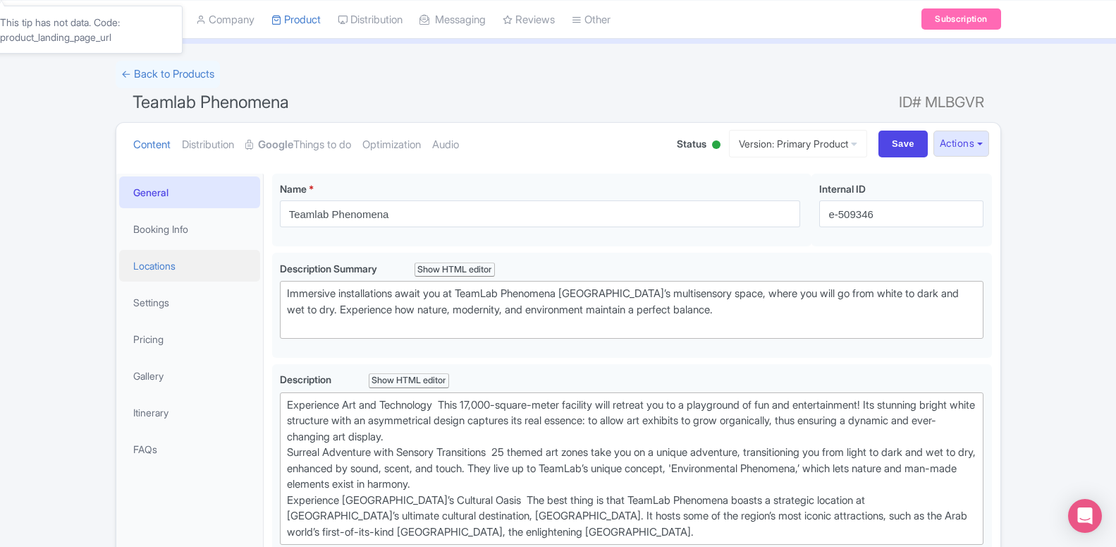
click at [164, 271] on link "Locations" at bounding box center [189, 266] width 141 height 32
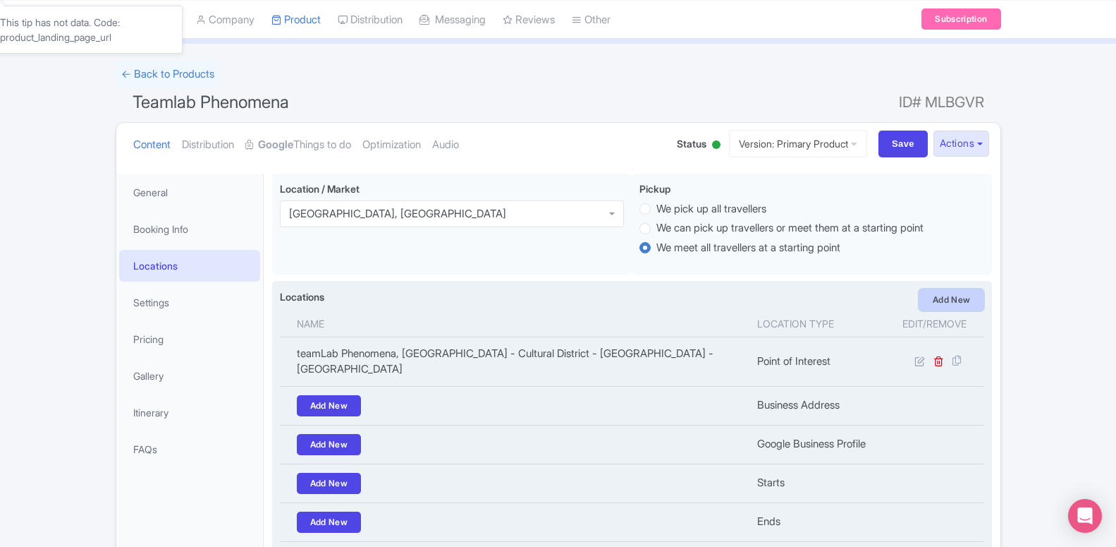
click at [936, 298] on link "Add New" at bounding box center [952, 299] width 65 height 21
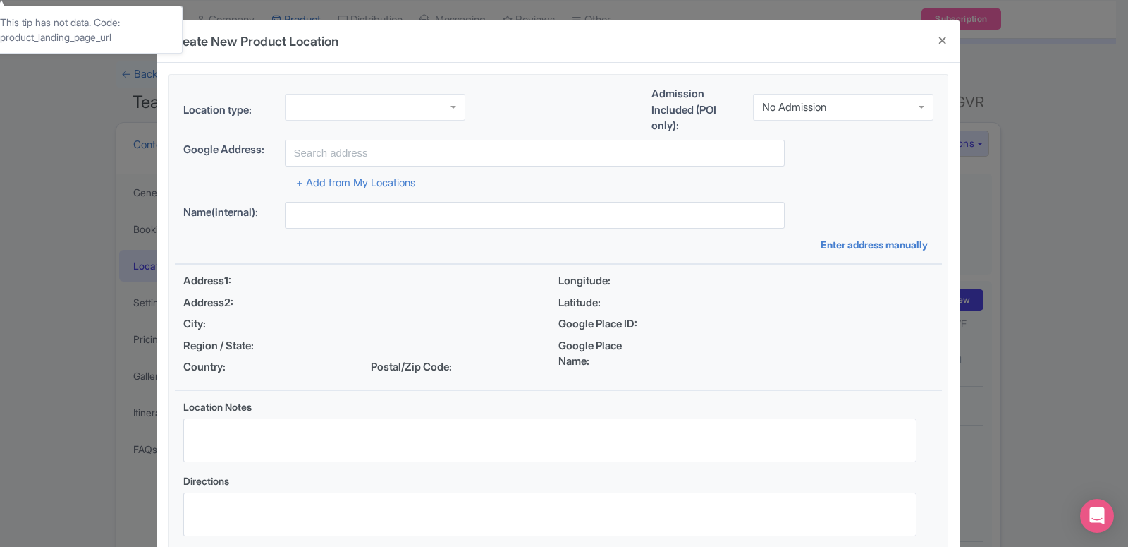
click at [315, 105] on div at bounding box center [375, 107] width 181 height 27
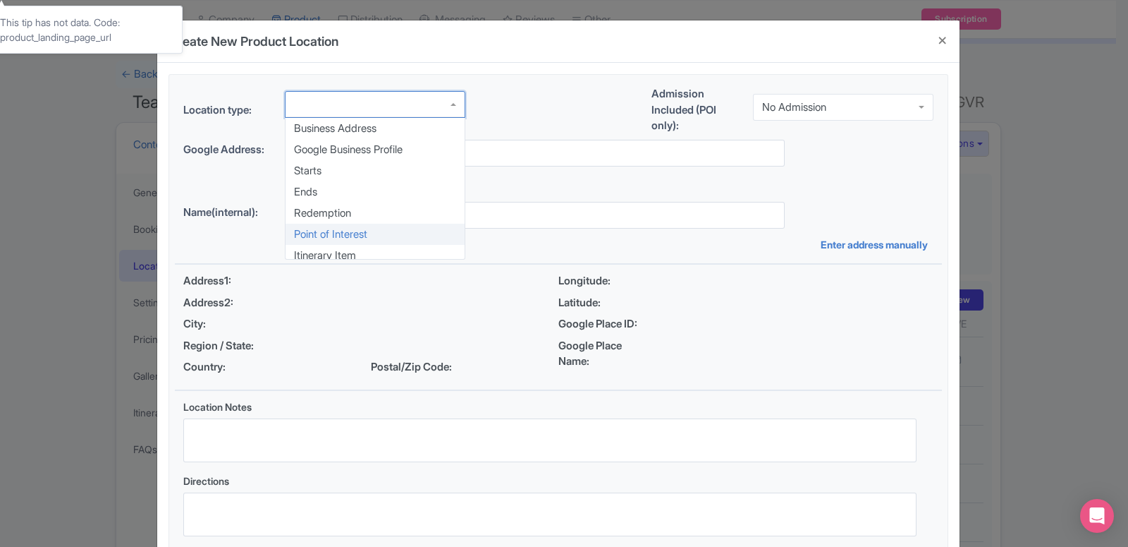
click at [312, 237] on div "Location type: Business Address Google Business Profile Starts Ends Redemption …" at bounding box center [558, 315] width 767 height 481
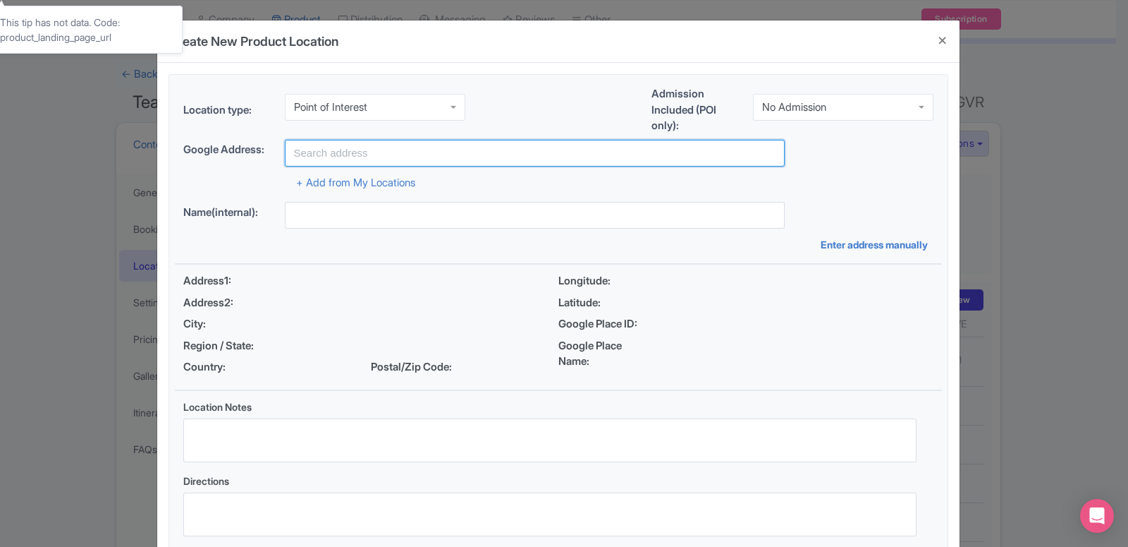
click at [311, 154] on input "text" at bounding box center [535, 153] width 500 height 27
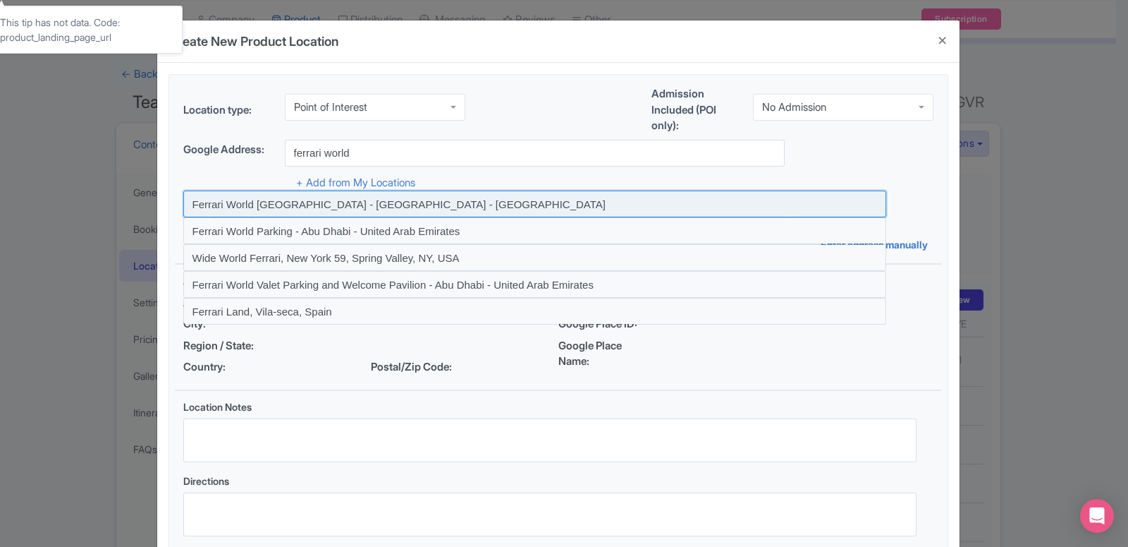
click at [360, 205] on input at bounding box center [534, 203] width 703 height 27
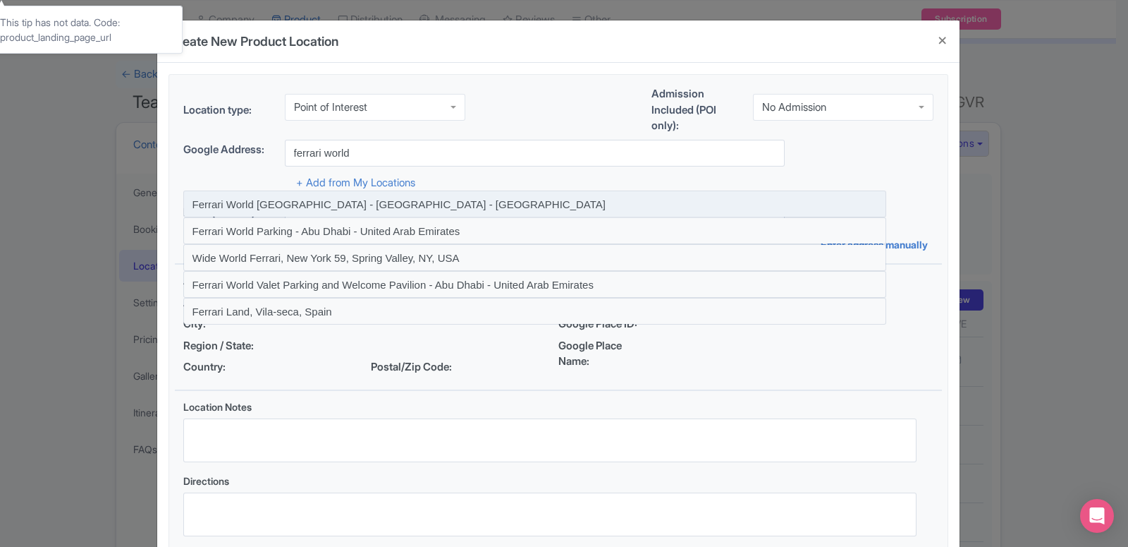
type input "Ferrari World [GEOGRAPHIC_DATA] - [GEOGRAPHIC_DATA] - [GEOGRAPHIC_DATA]"
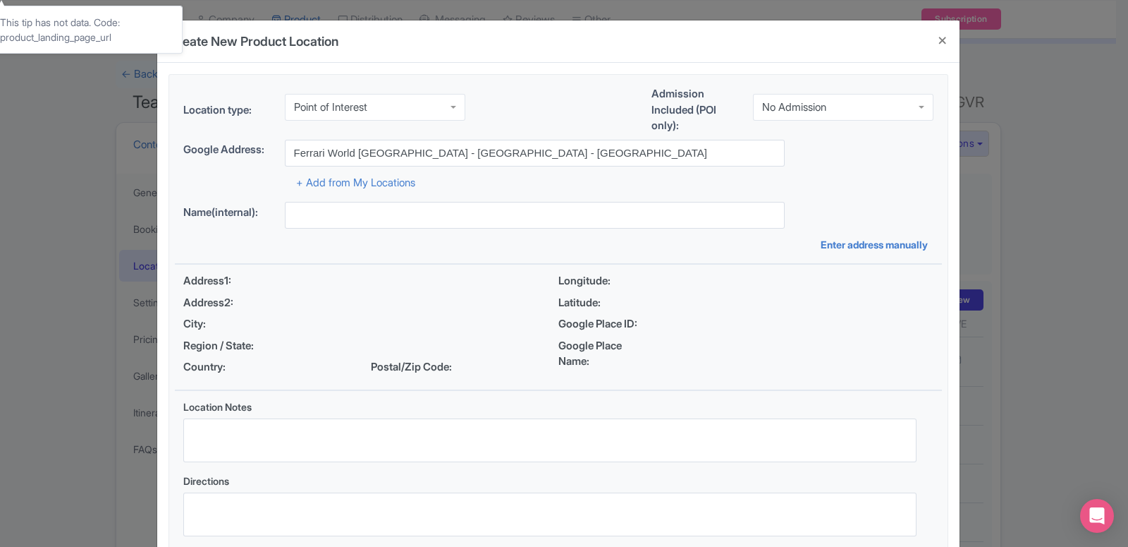
type input "Ferrari World [GEOGRAPHIC_DATA] - [GEOGRAPHIC_DATA] - [GEOGRAPHIC_DATA]"
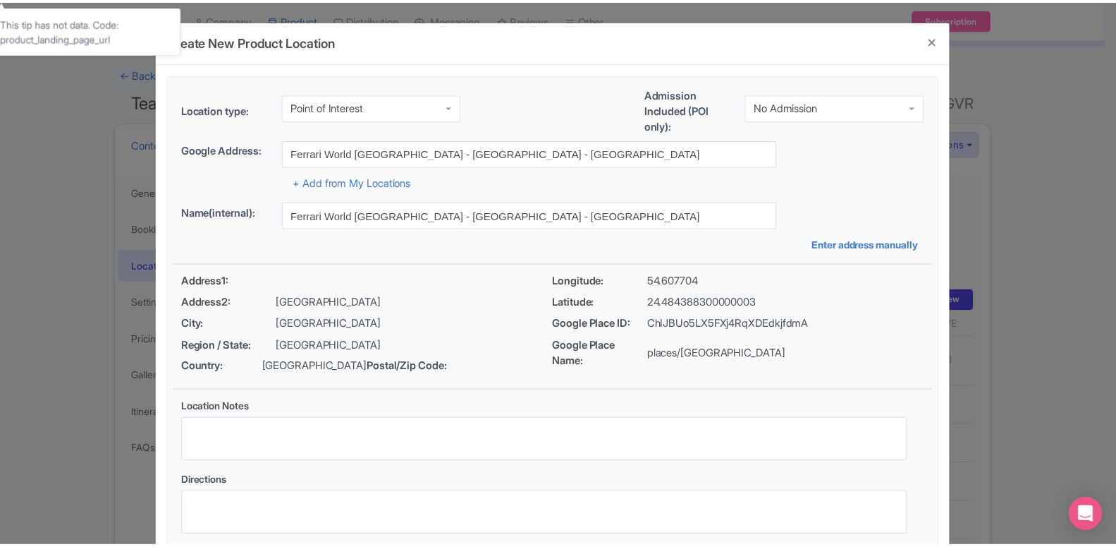
scroll to position [109, 0]
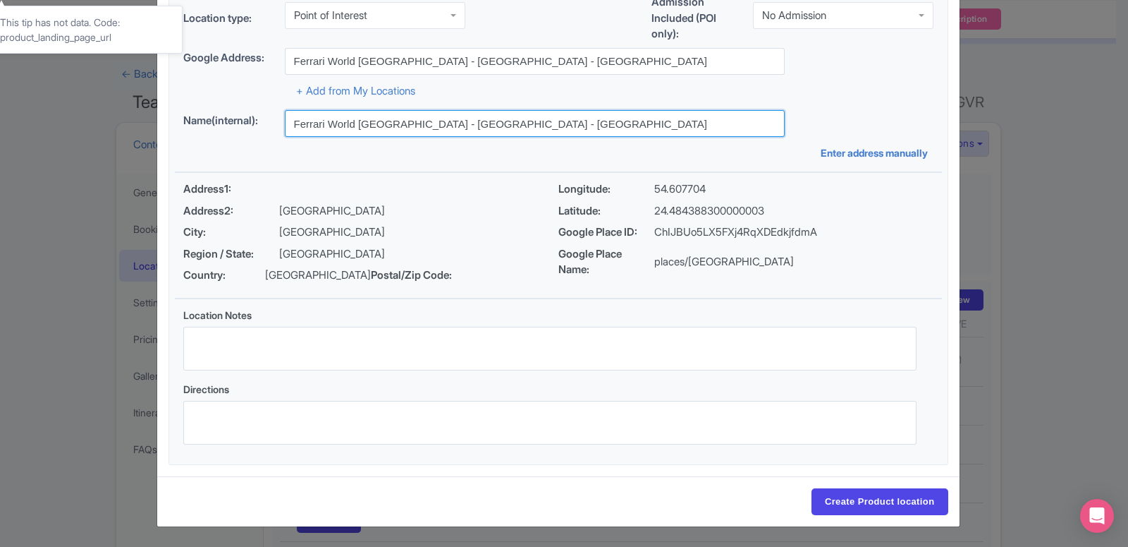
click at [386, 113] on input "Ferrari World [GEOGRAPHIC_DATA] - [GEOGRAPHIC_DATA] - [GEOGRAPHIC_DATA]" at bounding box center [535, 123] width 500 height 27
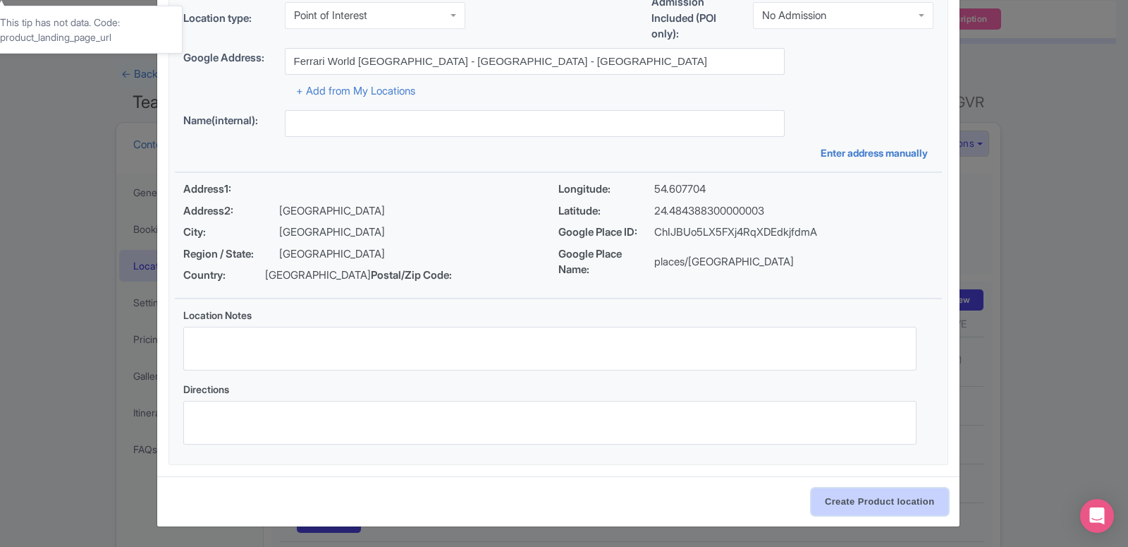
click at [898, 498] on input "Create Product location" at bounding box center [880, 501] width 137 height 27
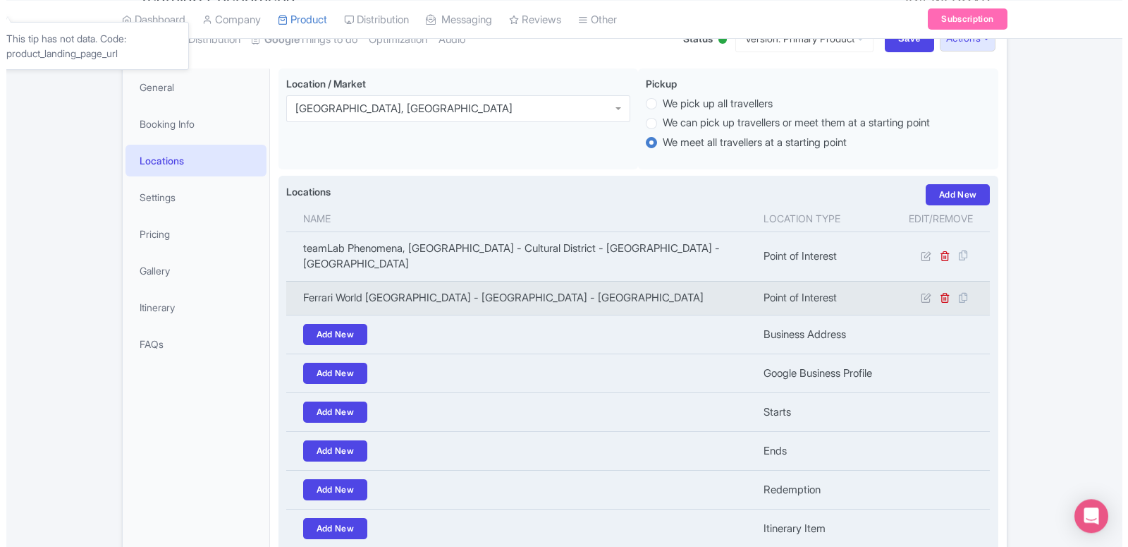
scroll to position [216, 0]
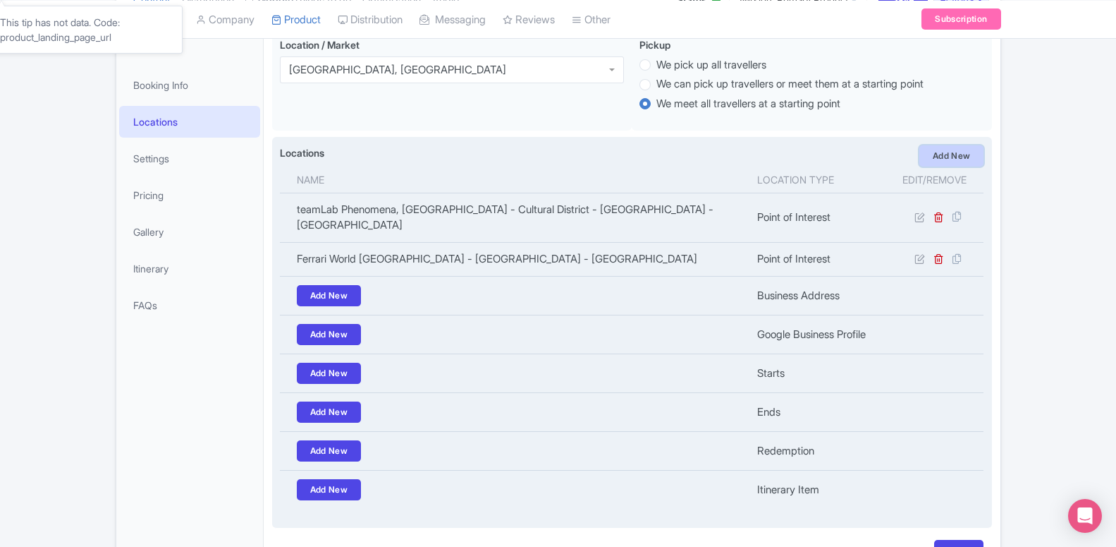
click at [939, 163] on link "Add New" at bounding box center [952, 155] width 65 height 21
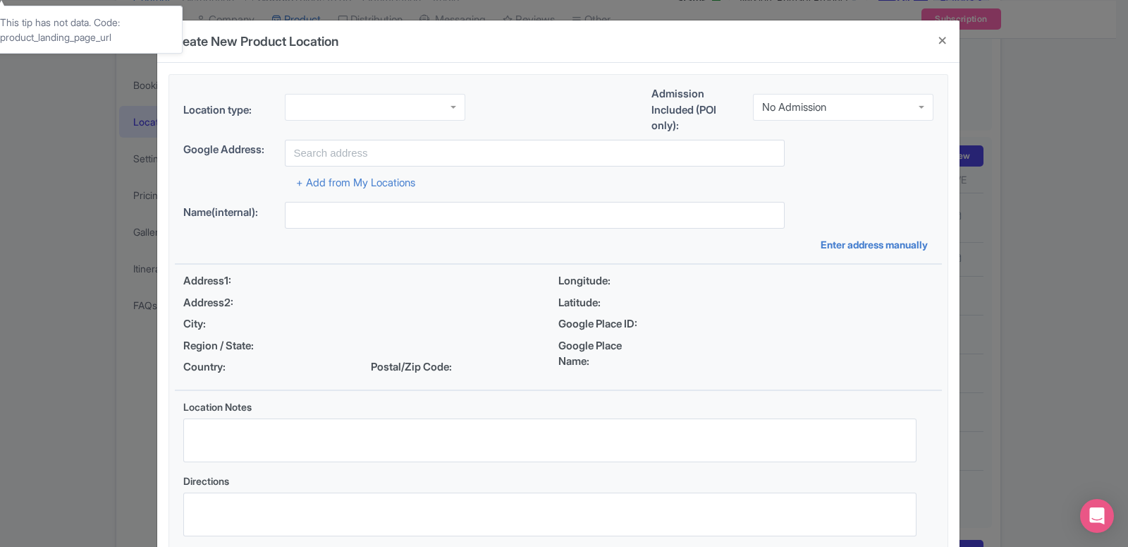
click at [321, 100] on div at bounding box center [375, 107] width 181 height 27
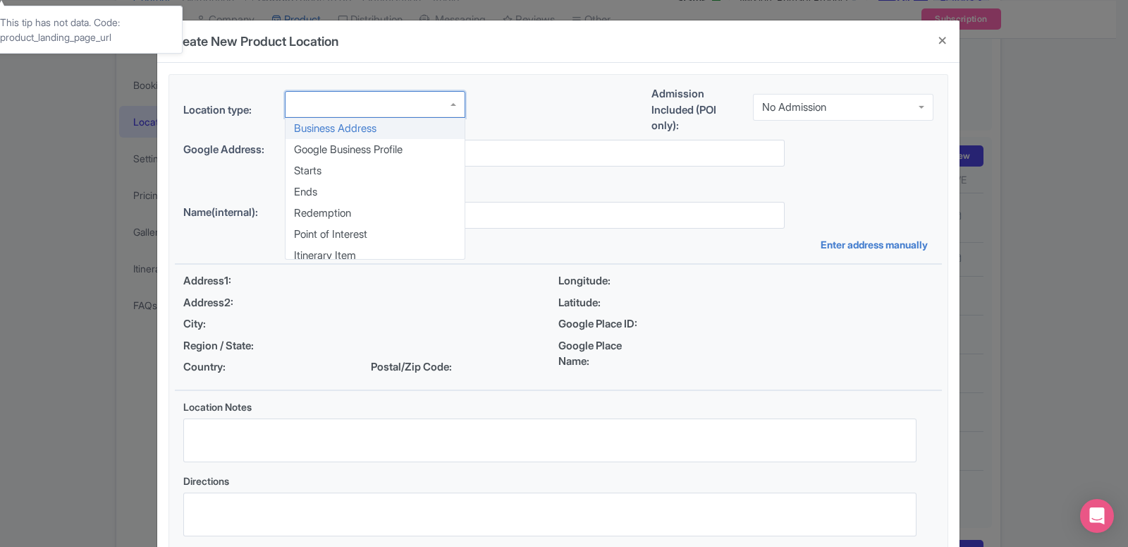
scroll to position [0, 0]
click at [333, 231] on div "Location type: Business Address Google Business Profile Starts Ends Redemption …" at bounding box center [558, 315] width 767 height 481
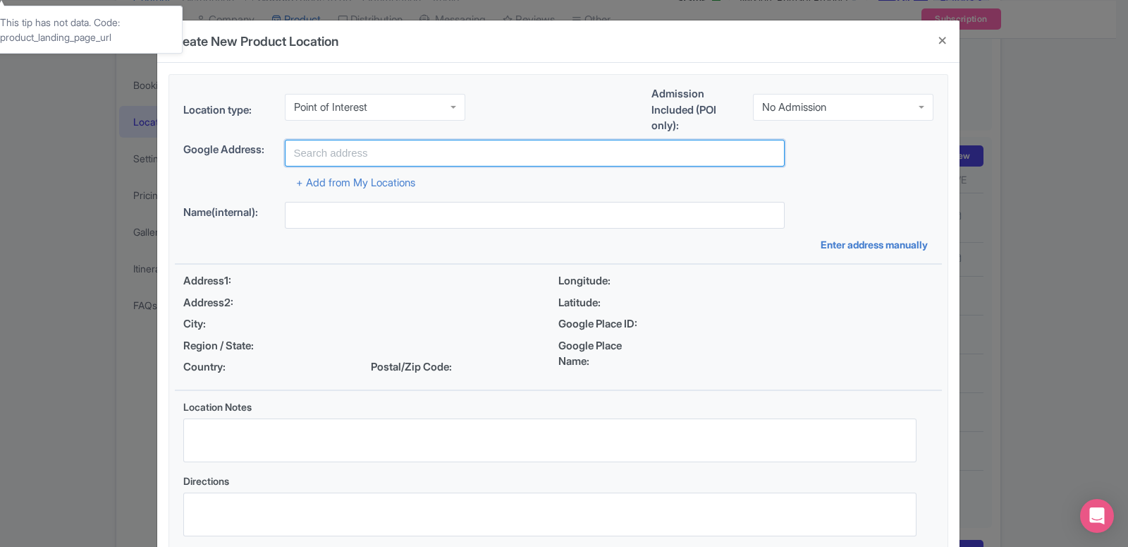
click at [325, 159] on input "text" at bounding box center [535, 153] width 500 height 27
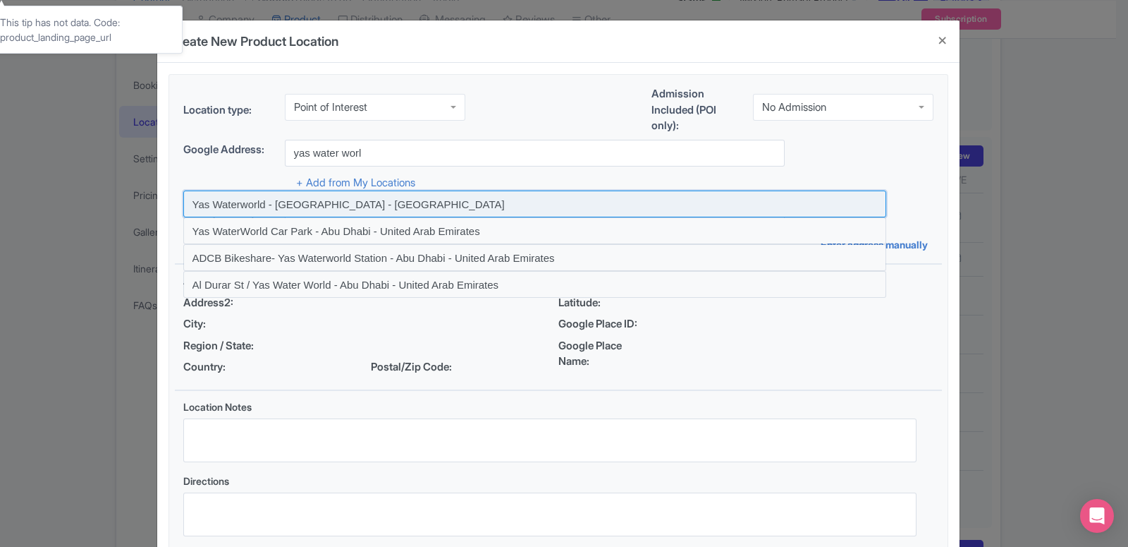
click at [332, 212] on input at bounding box center [534, 203] width 703 height 27
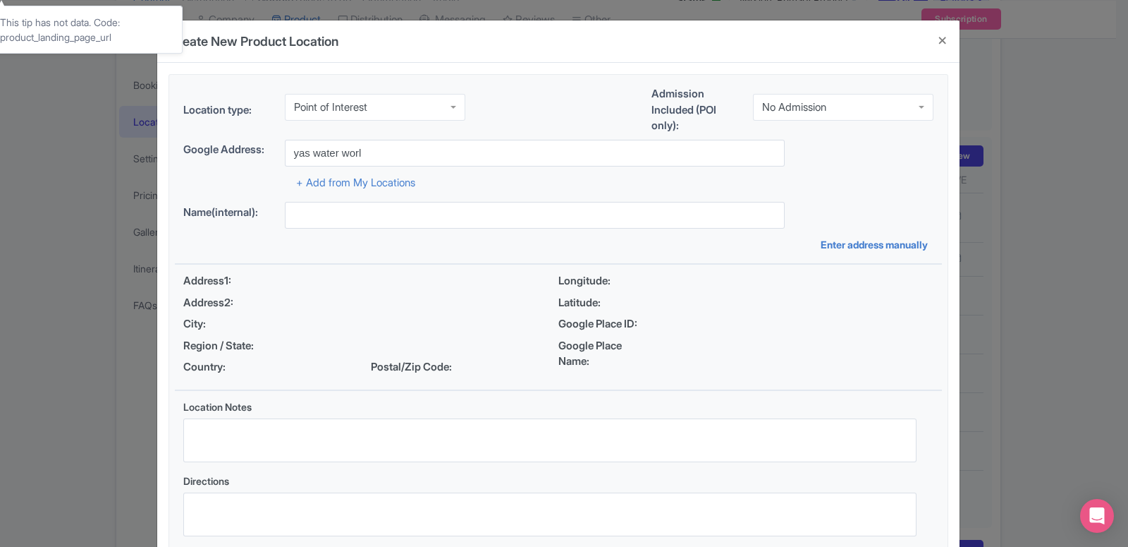
type input "Yas Waterworld - Abu Dhabi - United Arab Emirates"
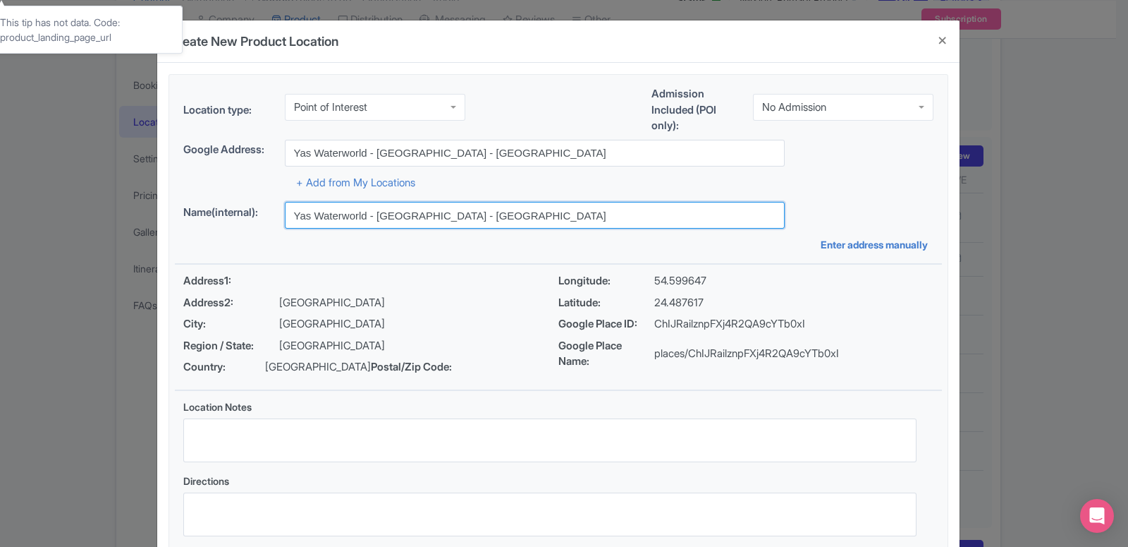
click at [417, 212] on input "Yas Waterworld - Abu Dhabi - United Arab Emirates" at bounding box center [535, 215] width 500 height 27
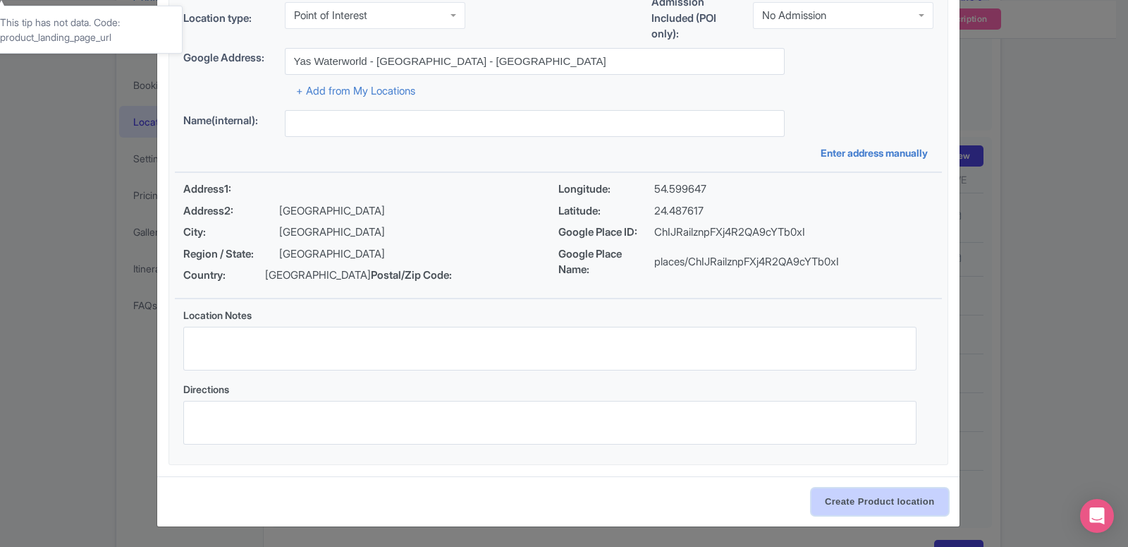
click at [892, 500] on input "Create Product location" at bounding box center [880, 501] width 137 height 27
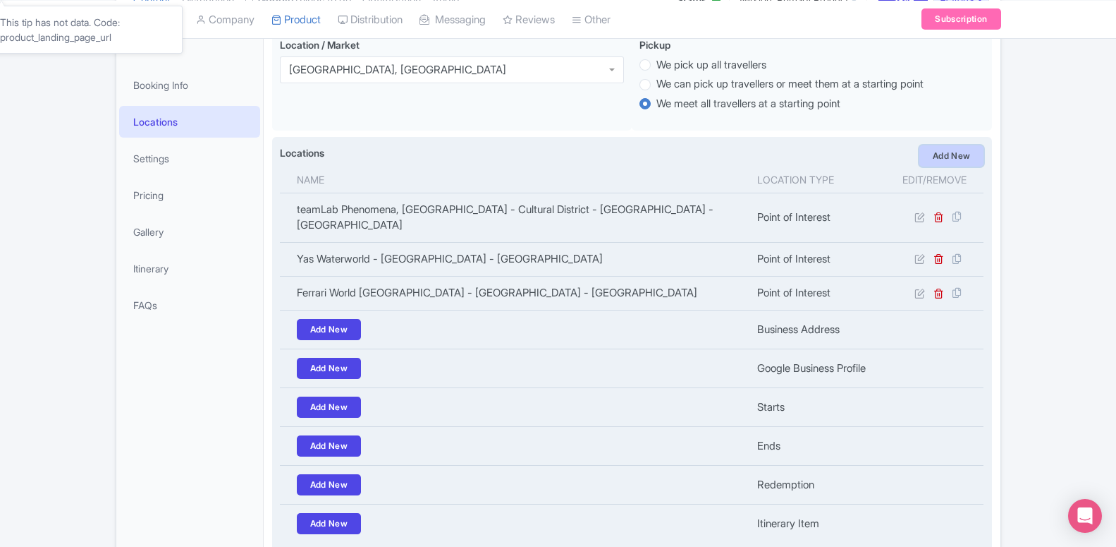
click at [928, 161] on link "Add New" at bounding box center [952, 155] width 65 height 21
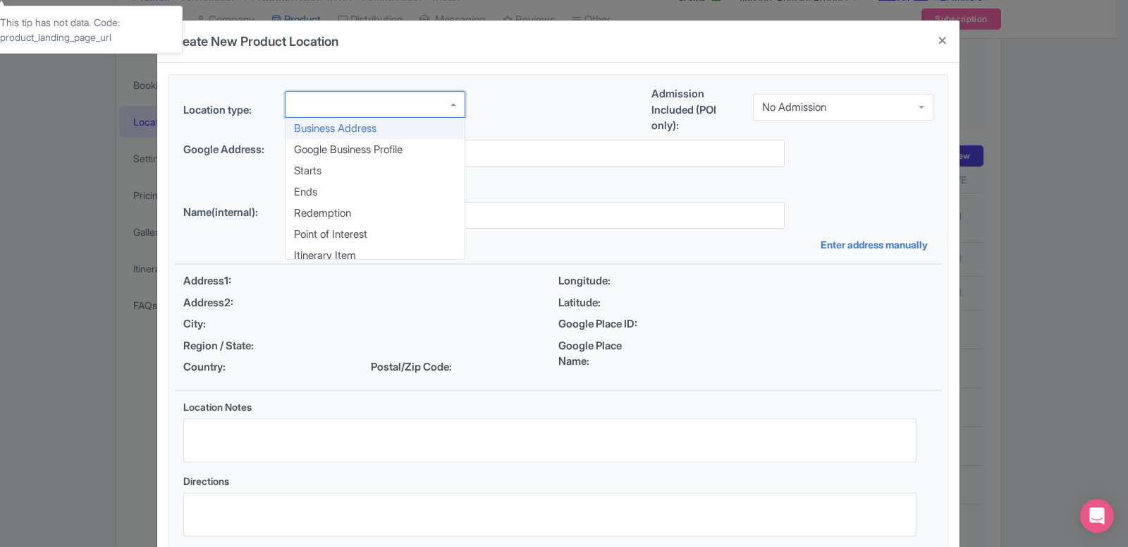
click at [346, 102] on div at bounding box center [375, 104] width 181 height 27
click at [339, 233] on div "Location type: Business Address Google Business Profile Starts Ends Redemption …" at bounding box center [558, 315] width 767 height 481
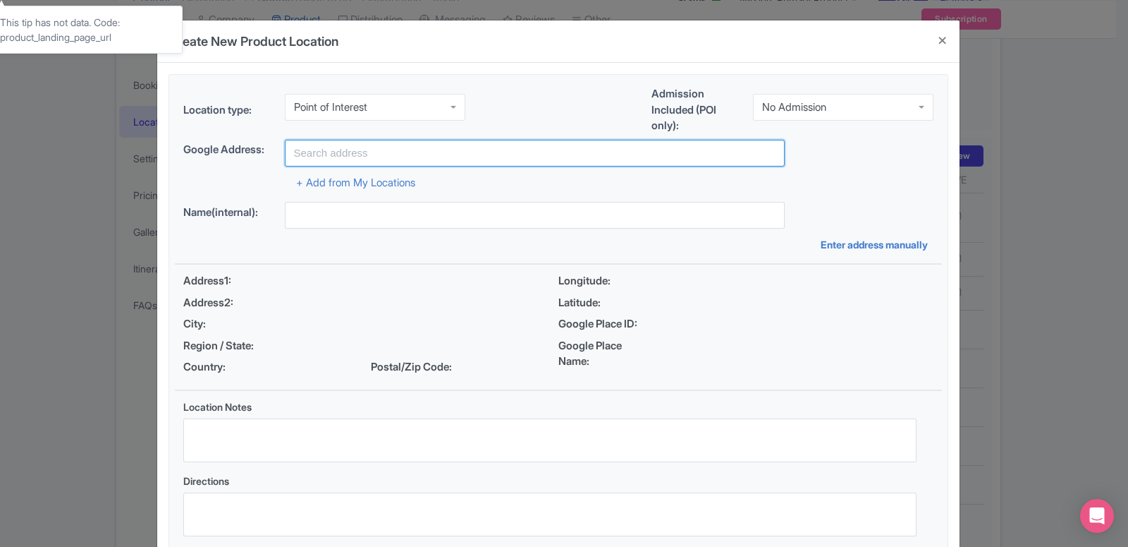
click at [344, 153] on input "text" at bounding box center [535, 153] width 500 height 27
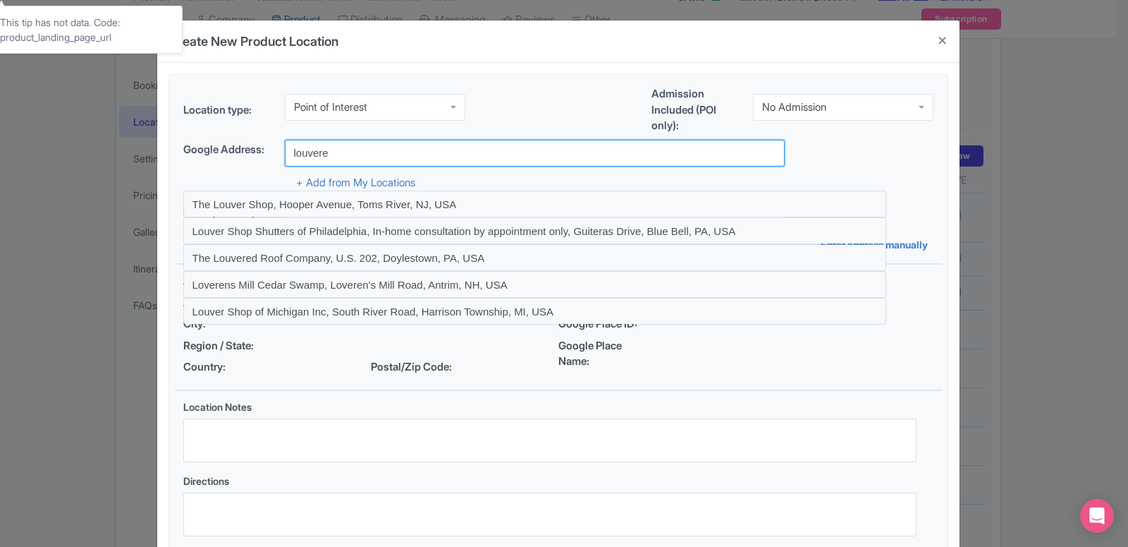
click at [305, 154] on input "louvere" at bounding box center [535, 153] width 500 height 27
paste input "Louv"
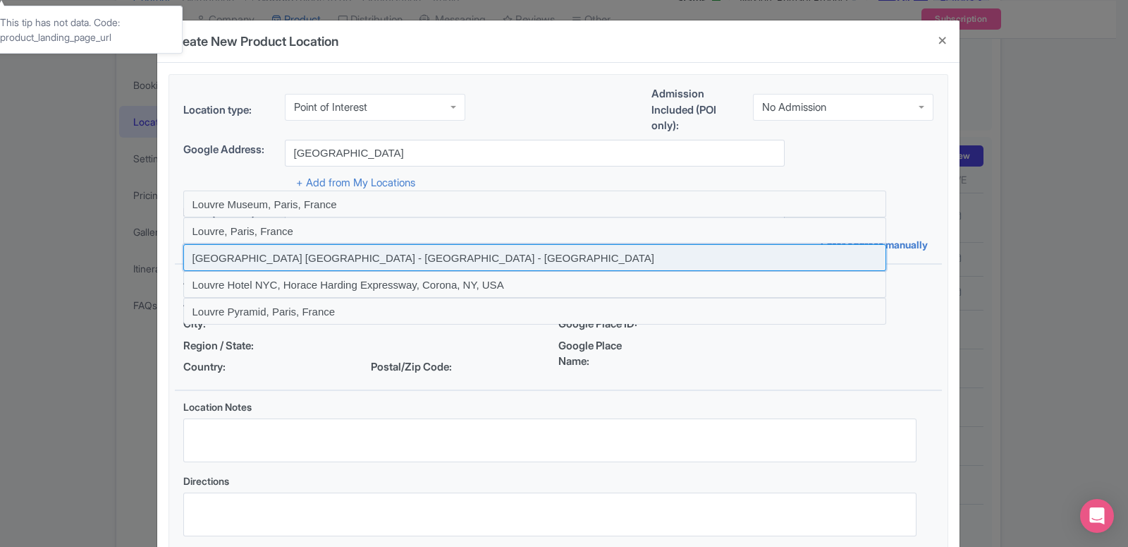
click at [298, 255] on input at bounding box center [534, 257] width 703 height 27
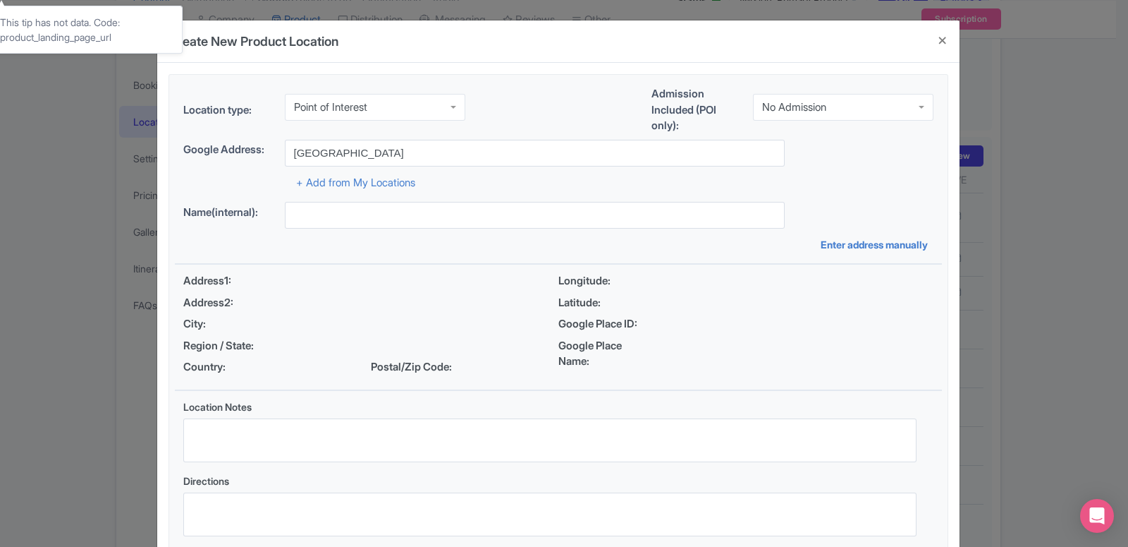
type input "Louvre Abu Dhabi - Abu Dhabi - United Arab Emirates"
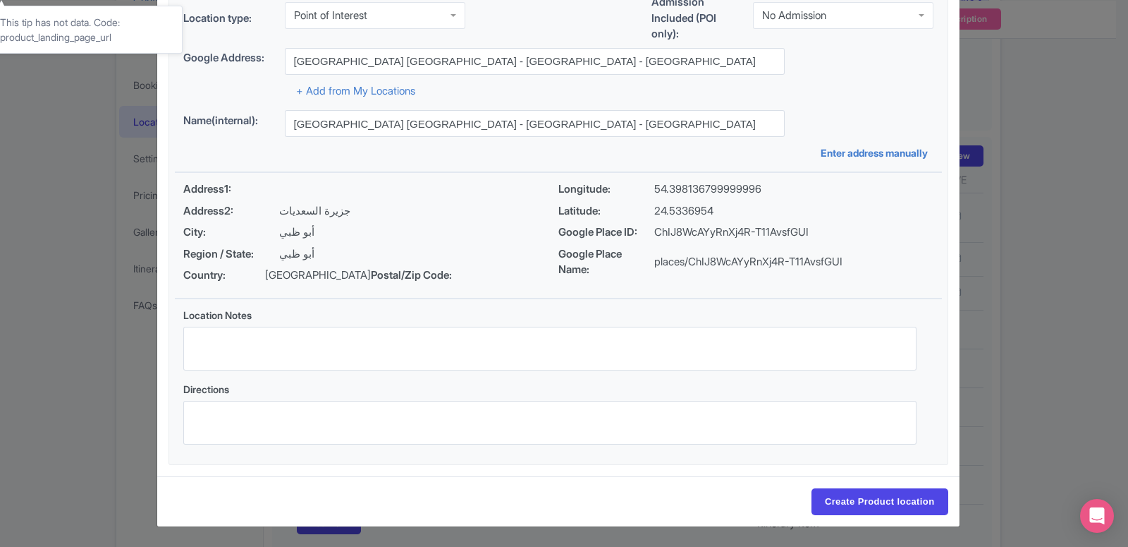
scroll to position [109, 0]
click at [884, 496] on input "Create Product location" at bounding box center [880, 501] width 137 height 27
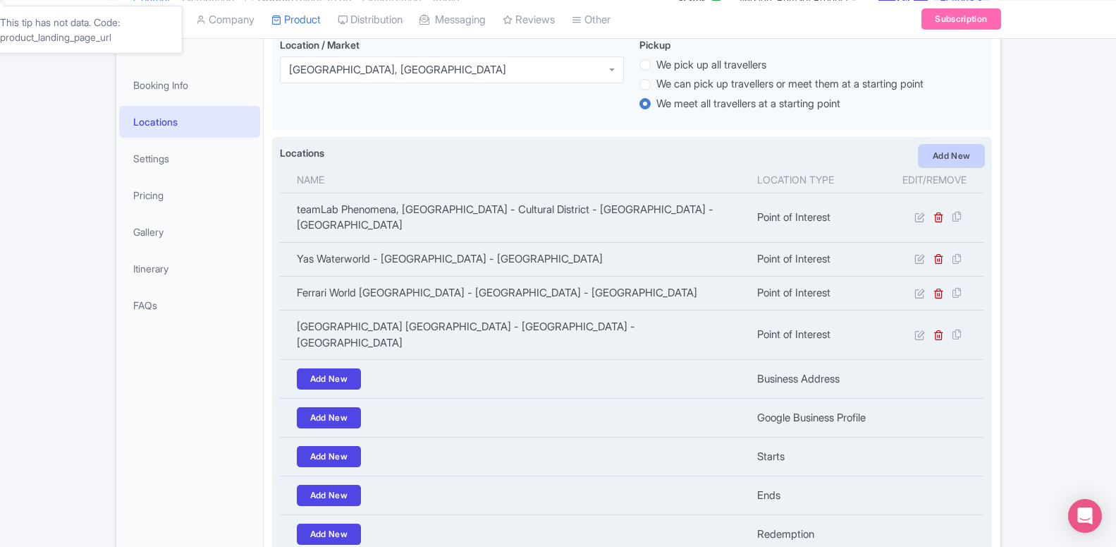
click at [952, 155] on link "Add New" at bounding box center [952, 155] width 65 height 21
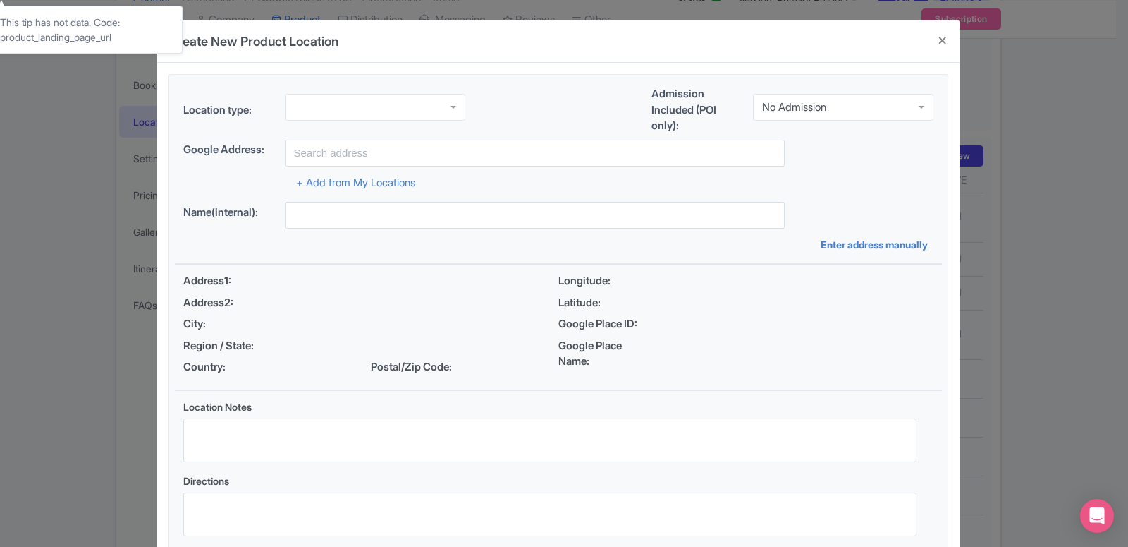
click at [331, 93] on div "Location type: Admission Included (POI only): No Admission No Admission" at bounding box center [558, 113] width 767 height 54
click at [332, 105] on div at bounding box center [375, 107] width 181 height 27
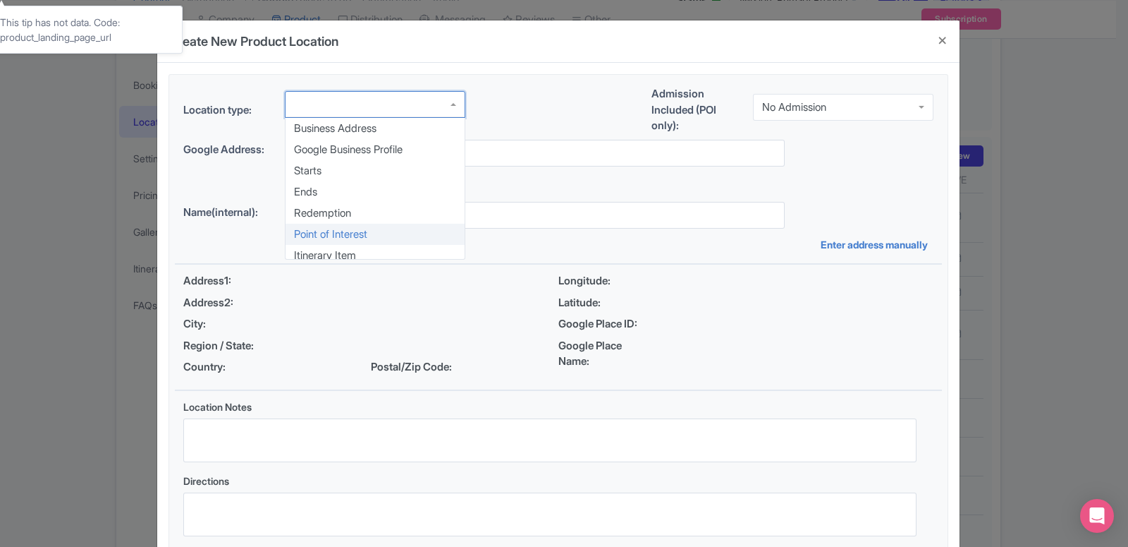
click at [315, 236] on div "Location type: Business Address Google Business Profile Starts Ends Redemption …" at bounding box center [558, 315] width 767 height 481
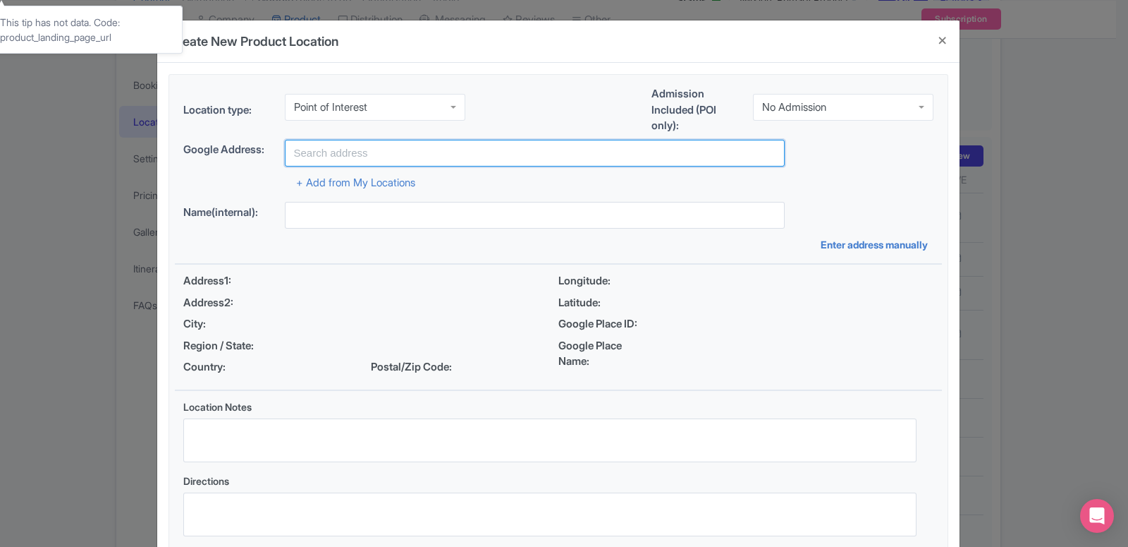
click at [346, 158] on input "text" at bounding box center [535, 153] width 500 height 27
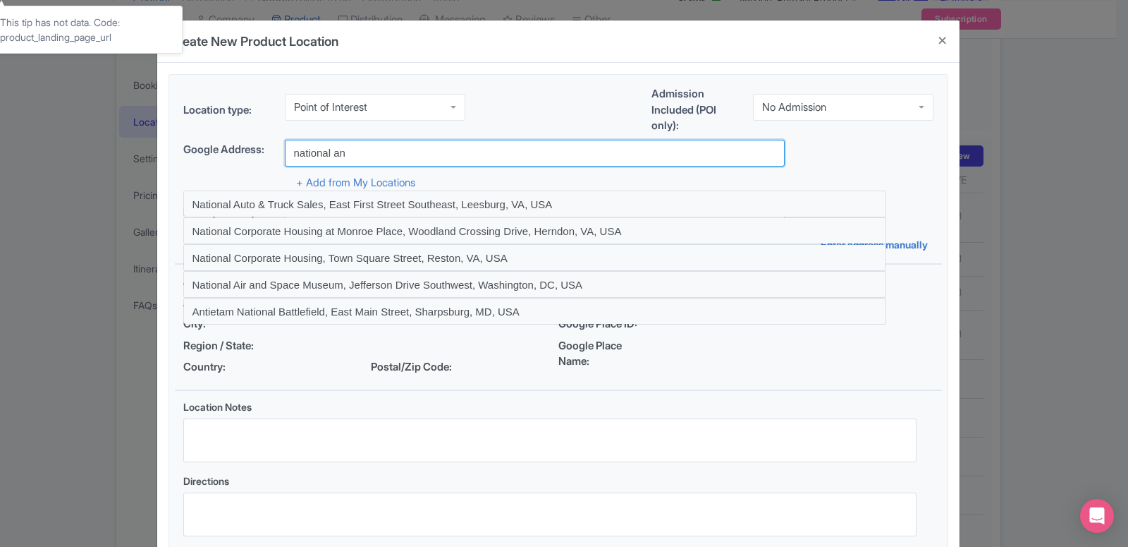
drag, startPoint x: 331, startPoint y: 153, endPoint x: 376, endPoint y: 153, distance: 44.4
click at [376, 153] on input "national an" at bounding box center [535, 153] width 500 height 27
click at [315, 154] on input "national aq" at bounding box center [535, 153] width 500 height 27
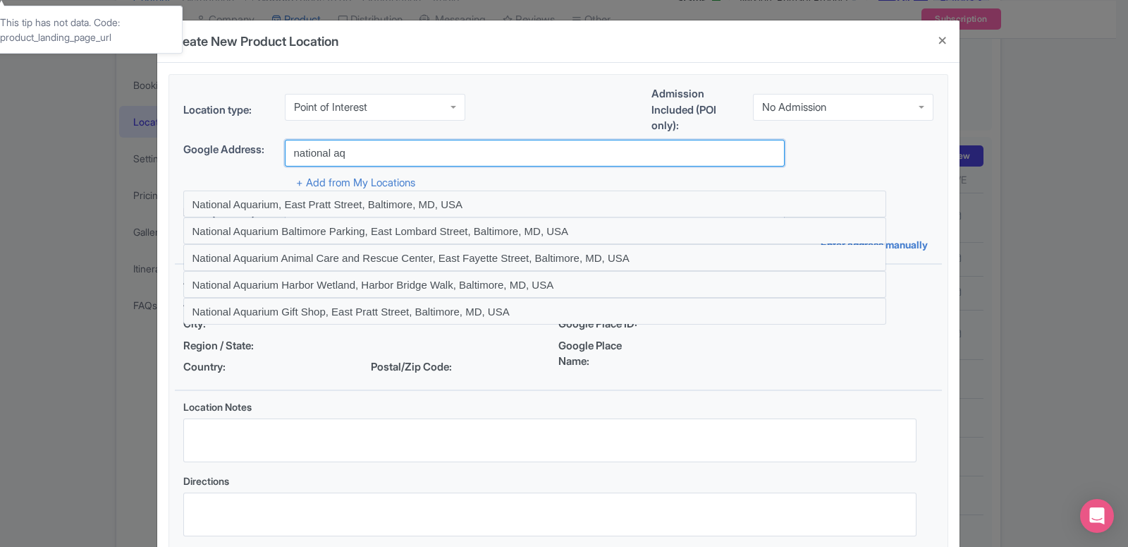
paste input "The National Aquarium"
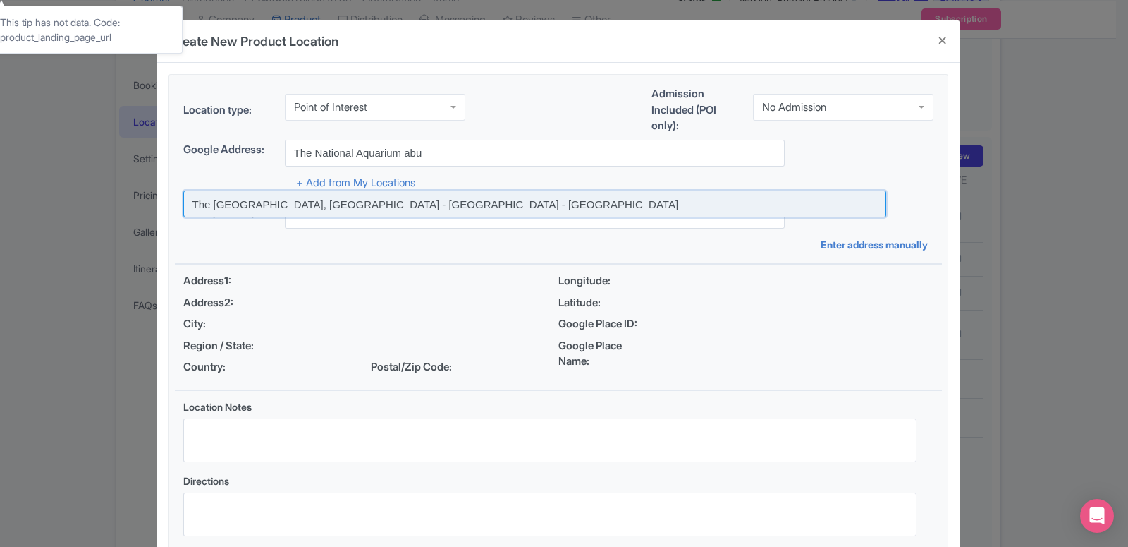
click at [298, 205] on input at bounding box center [534, 203] width 703 height 27
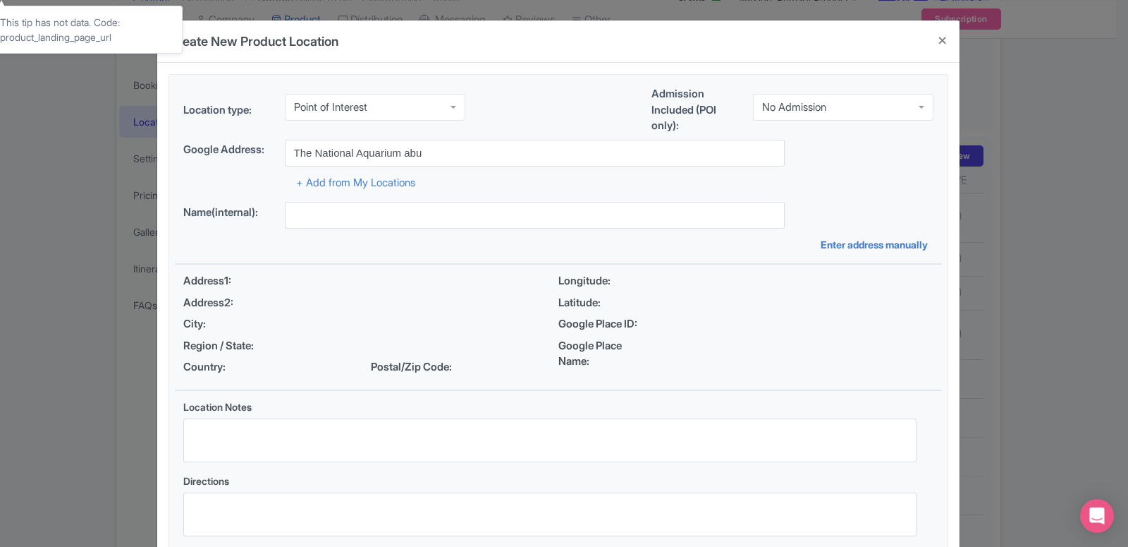
type input "The National Aquarium Abu Dhabi, Al Qana - Abu Dhabi - United Arab Emirates"
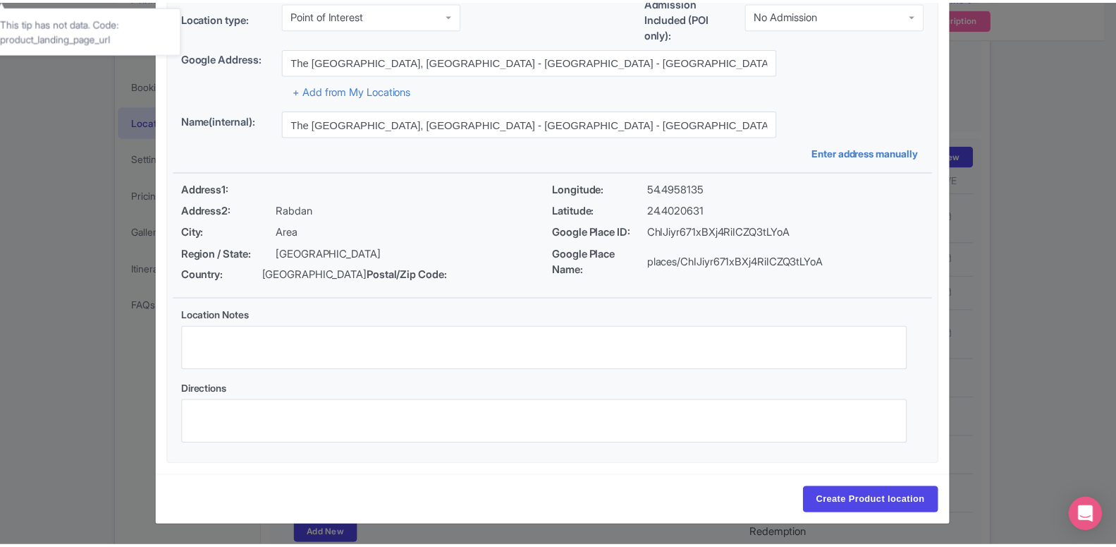
scroll to position [109, 0]
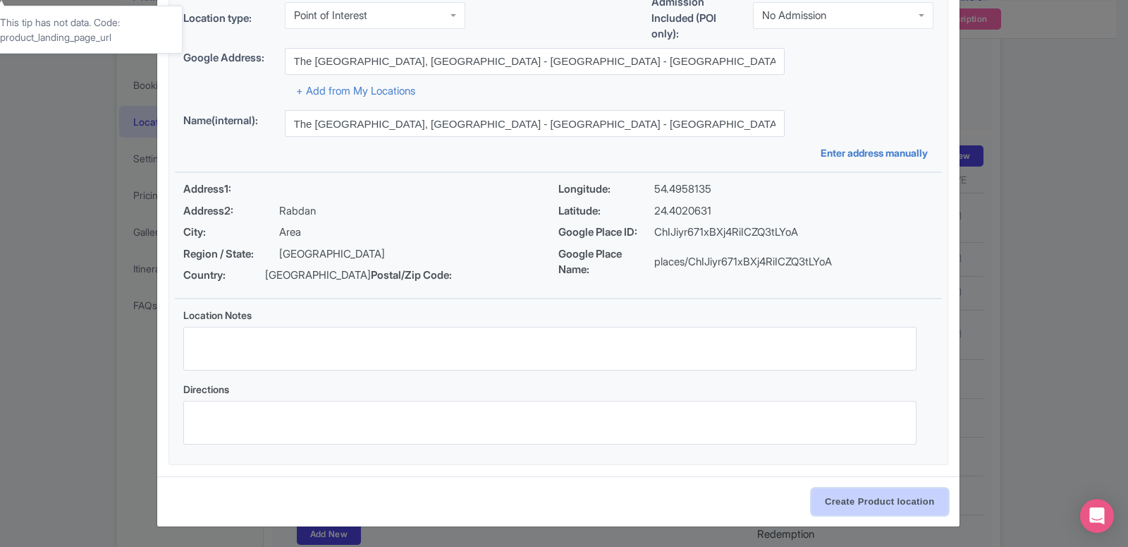
click at [874, 501] on input "Create Product location" at bounding box center [880, 501] width 137 height 27
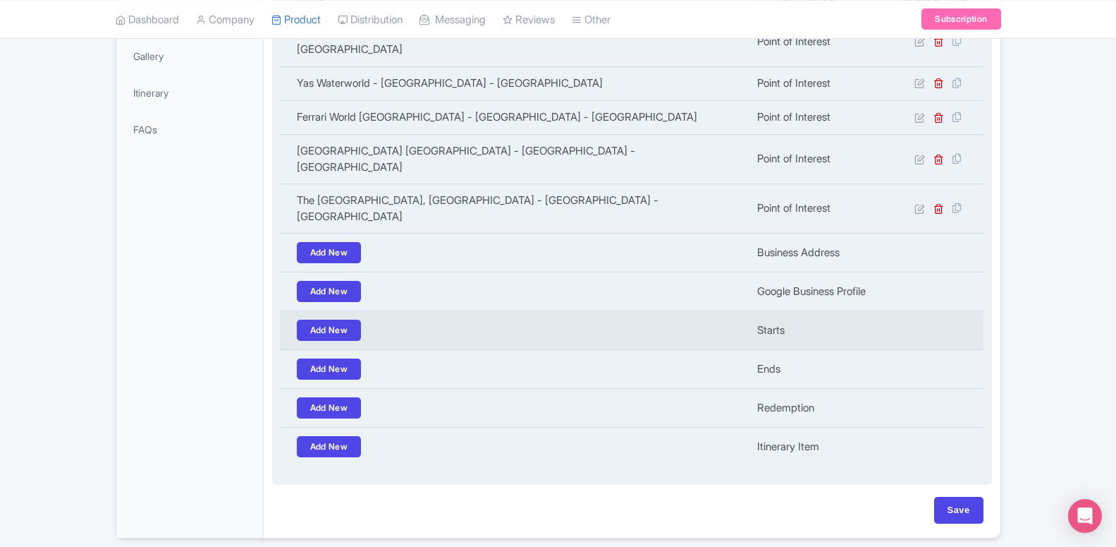
scroll to position [403, 0]
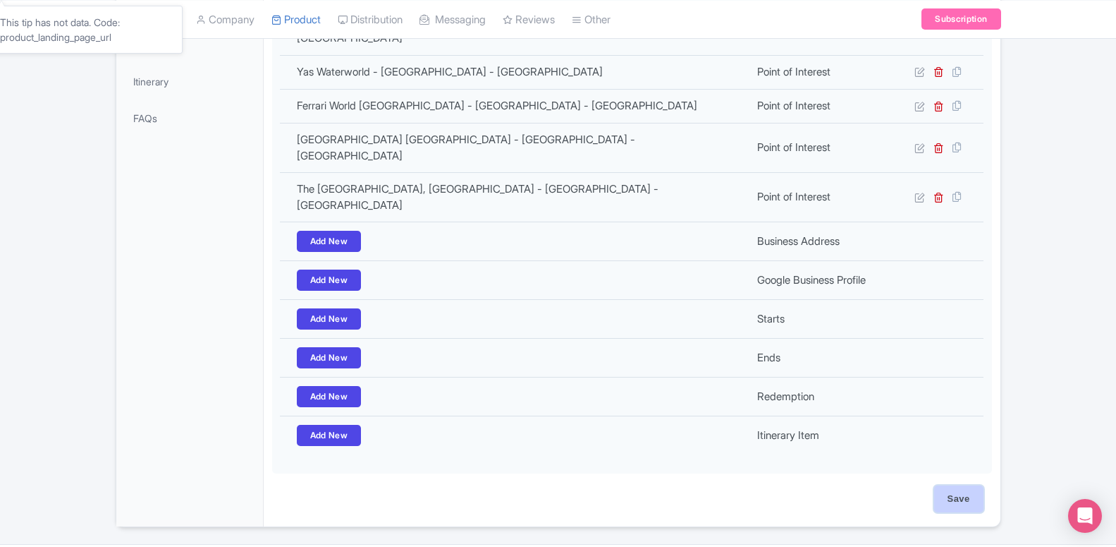
click at [956, 485] on input "Save" at bounding box center [958, 498] width 49 height 27
type input "Update Product"
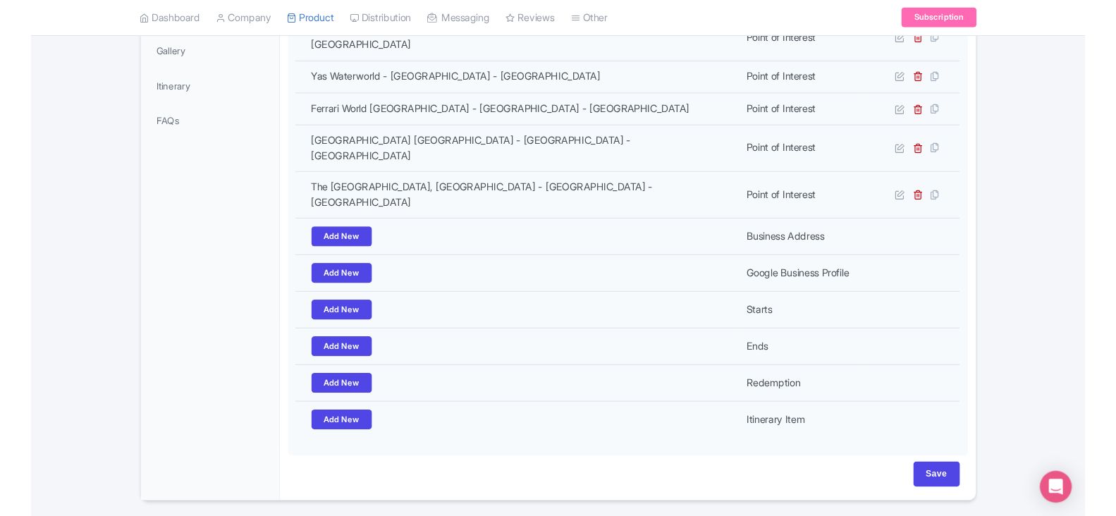
scroll to position [397, 0]
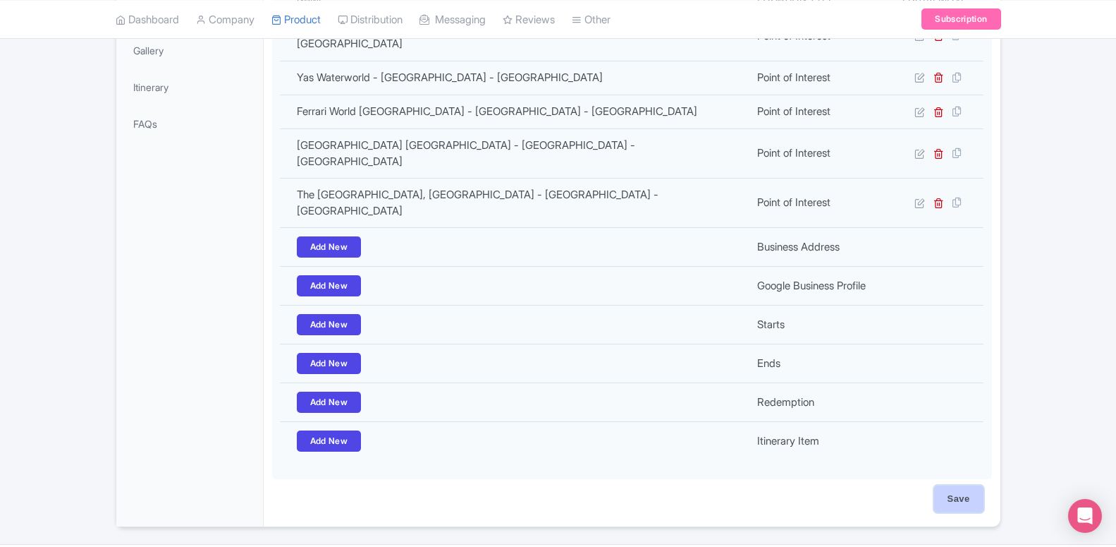
click at [955, 485] on input "Save" at bounding box center [958, 498] width 49 height 27
type input "Saving..."
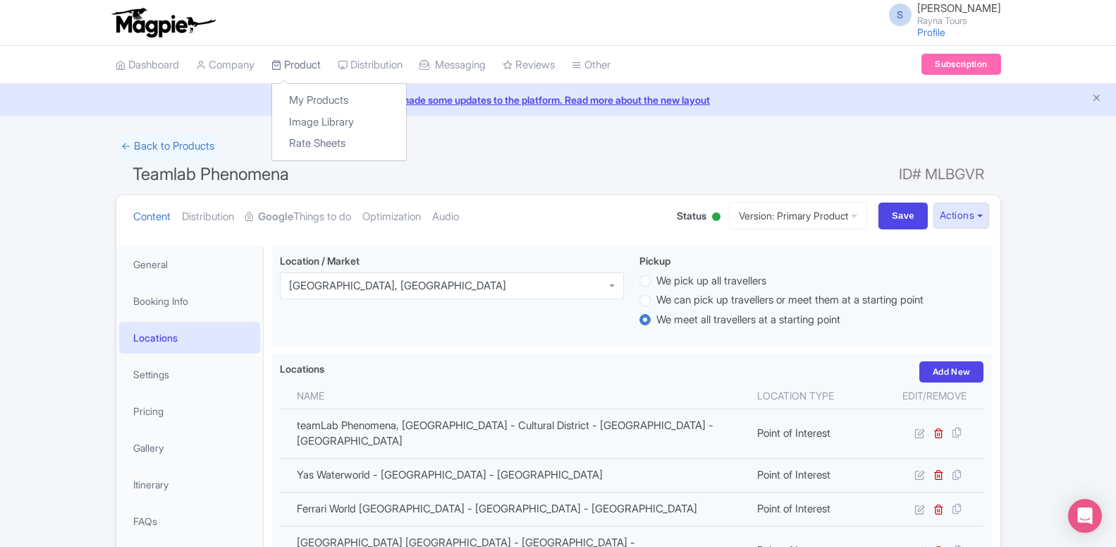
click at [304, 71] on link "Product" at bounding box center [295, 65] width 49 height 39
click at [301, 101] on link "My Products" at bounding box center [339, 101] width 134 height 22
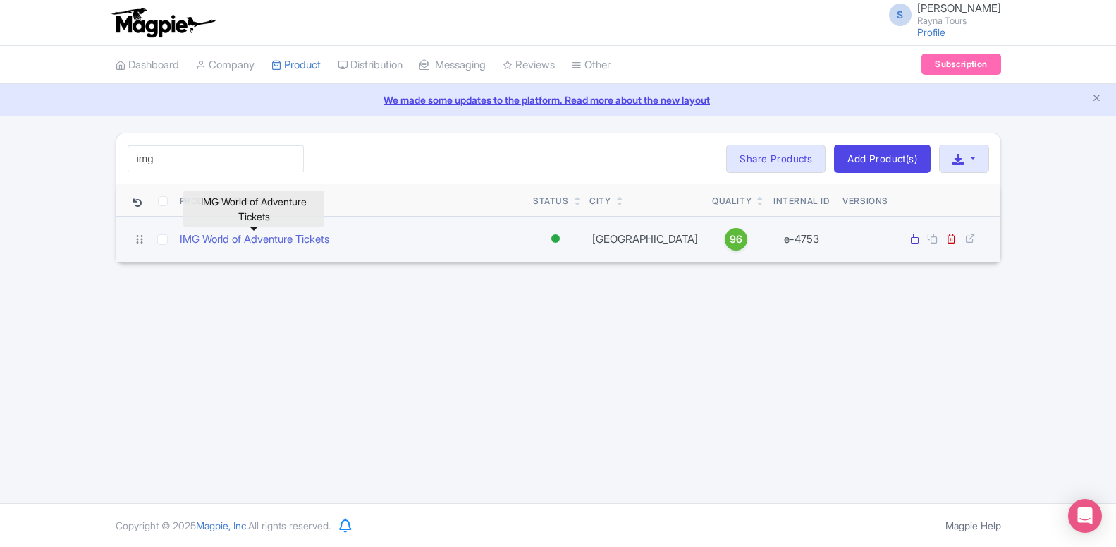
type input "img"
click at [301, 244] on link "IMG World of Adventure Tickets" at bounding box center [255, 239] width 150 height 16
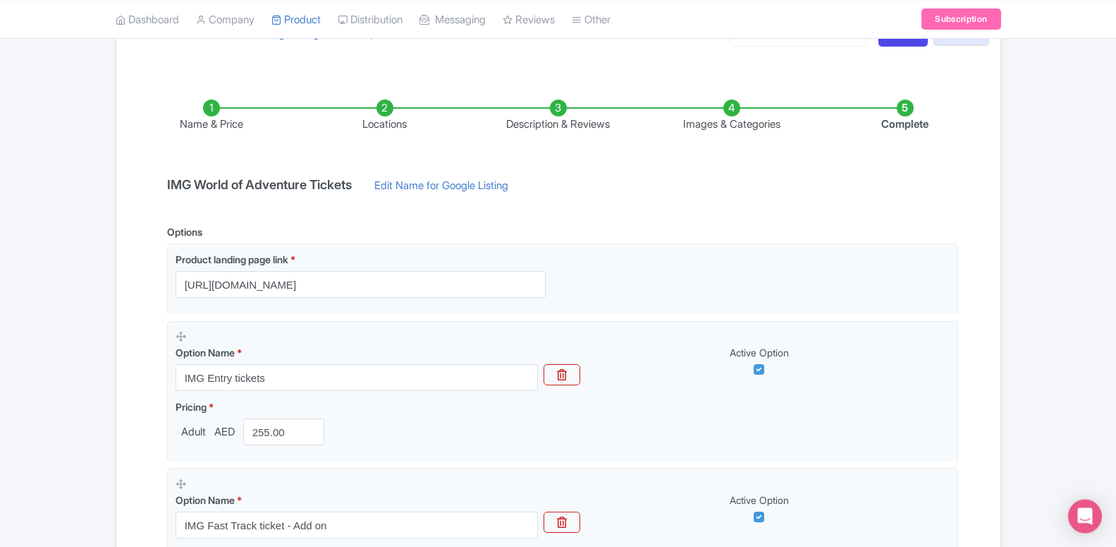
scroll to position [288, 0]
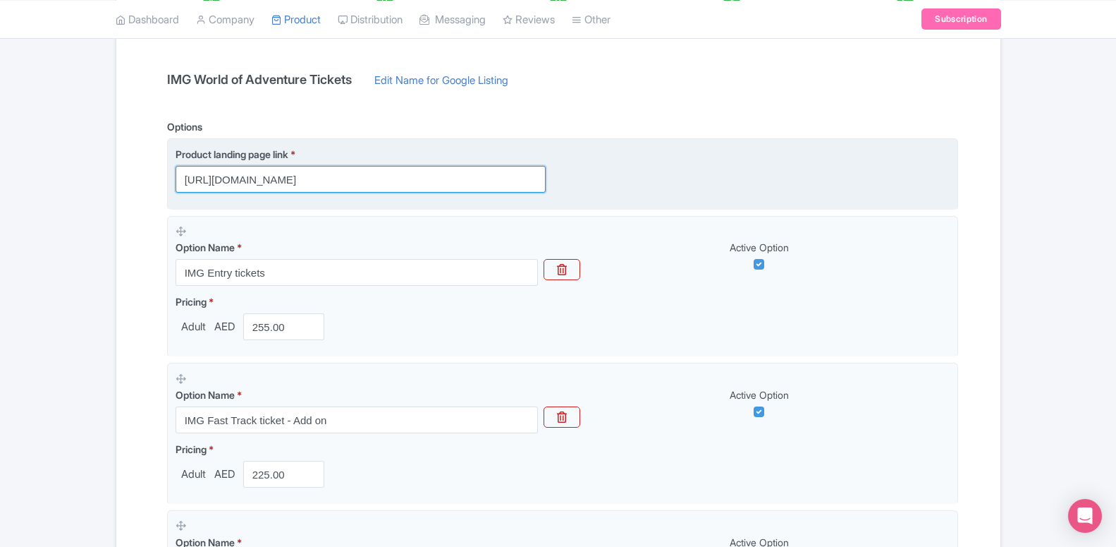
click at [317, 182] on input "[URL][DOMAIN_NAME]" at bounding box center [361, 179] width 370 height 27
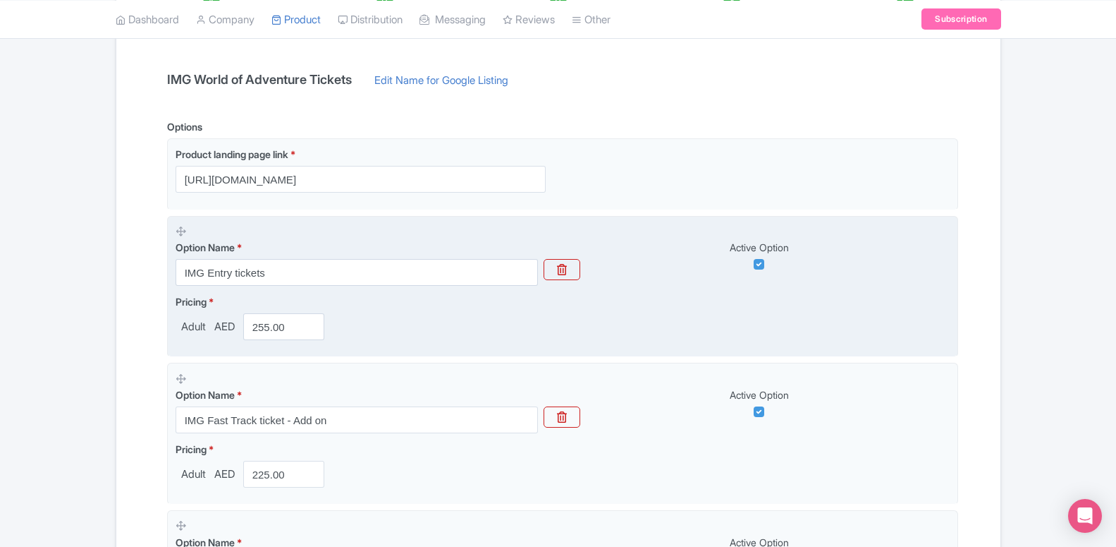
click at [338, 245] on label "Option Name *" at bounding box center [357, 247] width 362 height 15
